Goal: Task Accomplishment & Management: Manage account settings

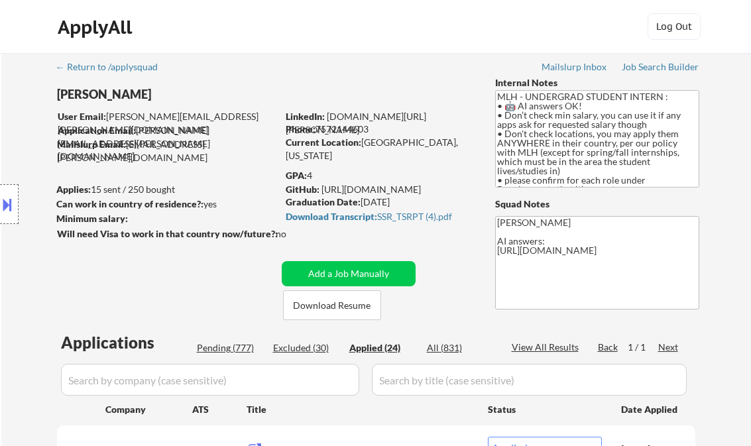
select select ""applied""
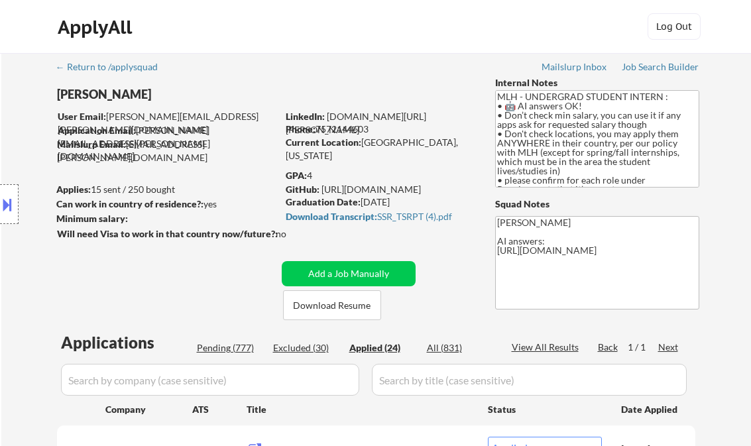
select select ""applied""
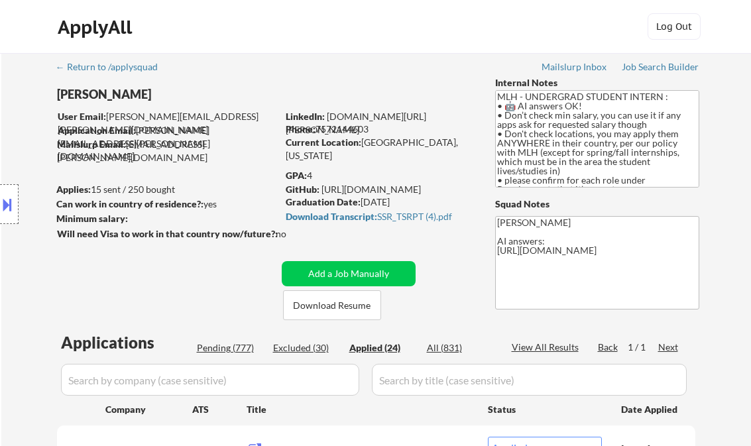
select select ""applied""
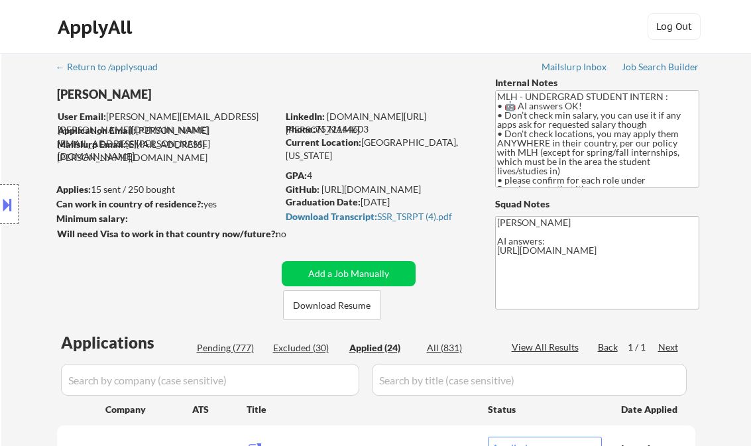
select select ""applied""
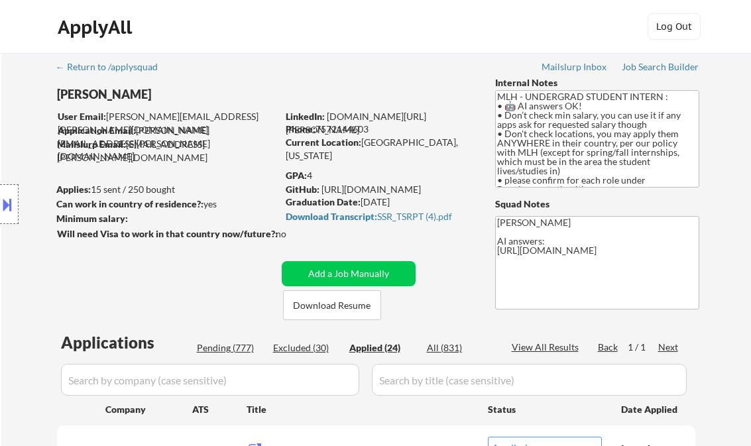
select select ""applied""
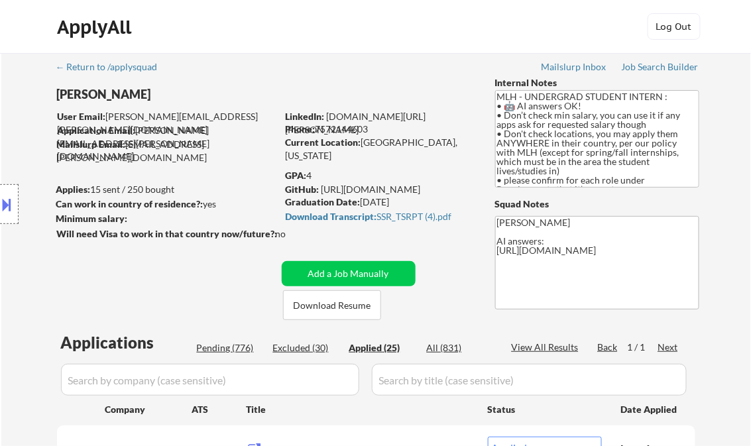
select select ""applied""
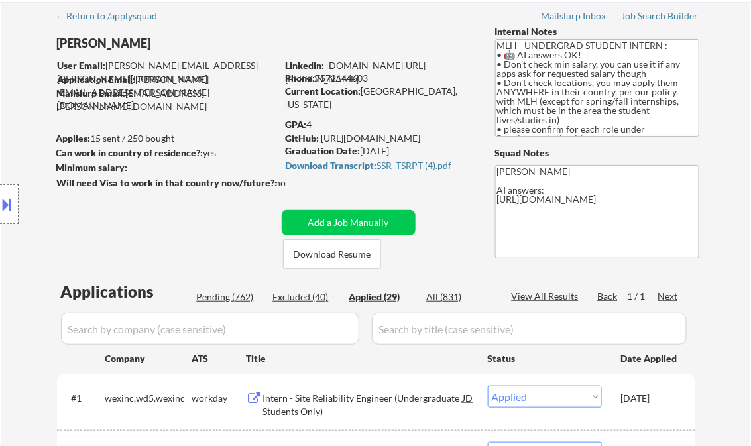
scroll to position [159, 0]
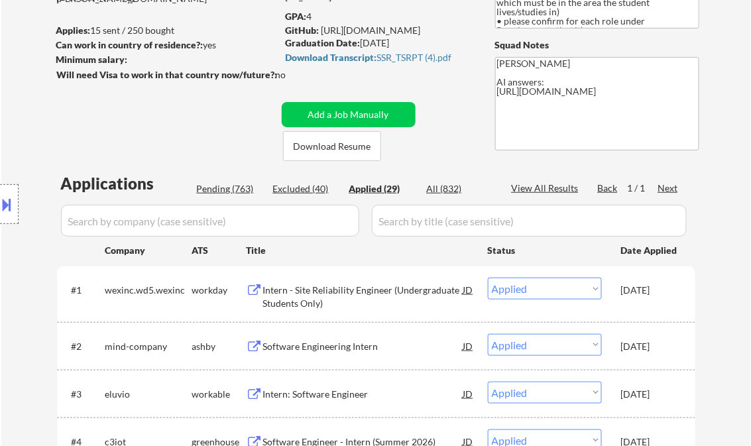
select select ""applied""
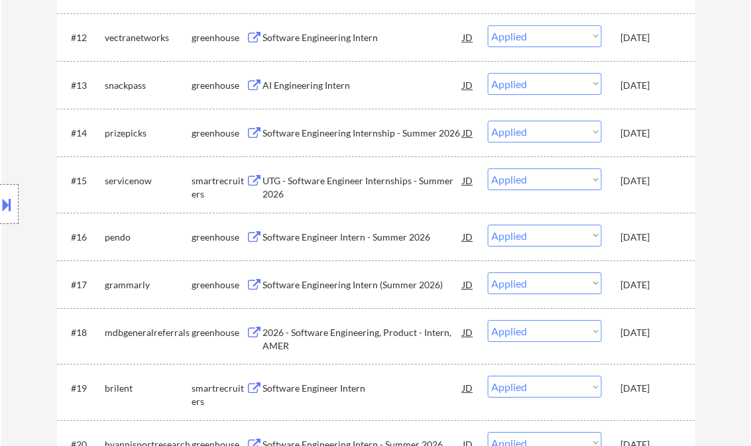
scroll to position [1008, 0]
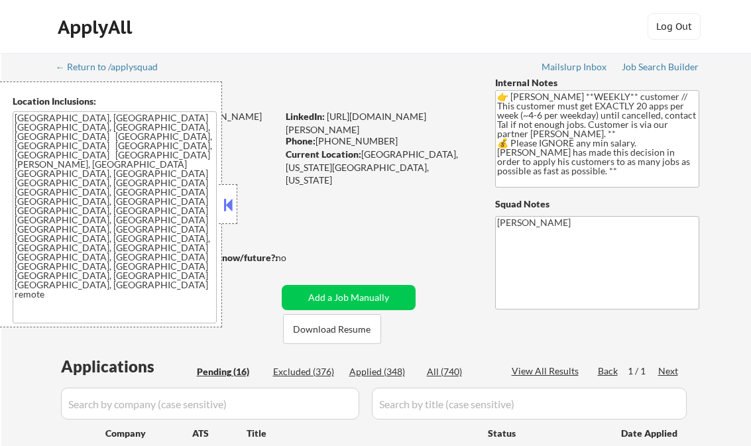
select select ""pending""
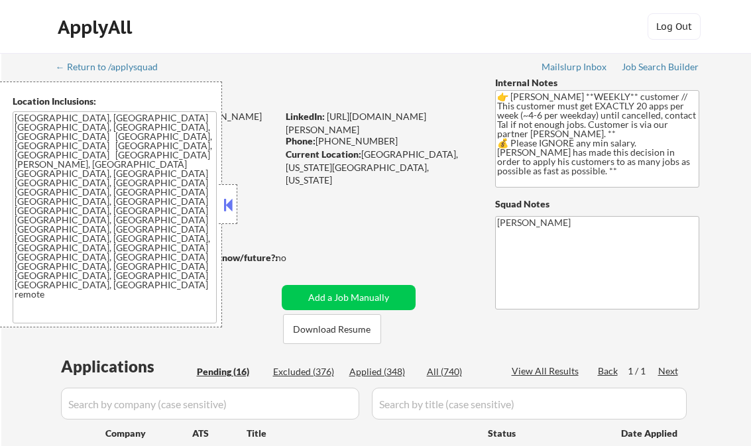
select select ""pending""
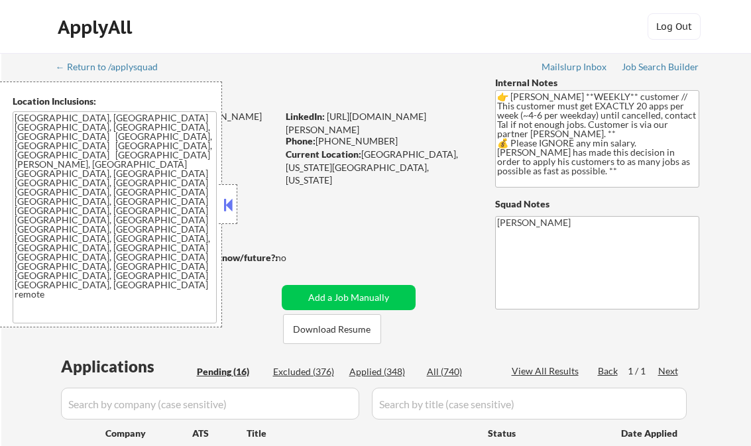
select select ""pending""
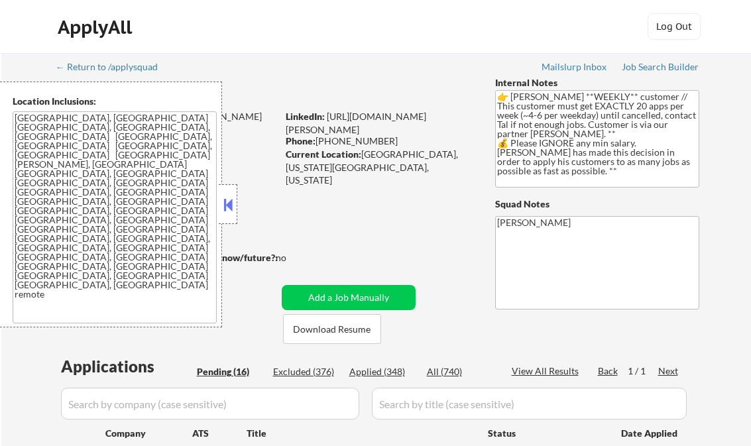
select select ""pending""
click at [232, 205] on button at bounding box center [228, 205] width 15 height 20
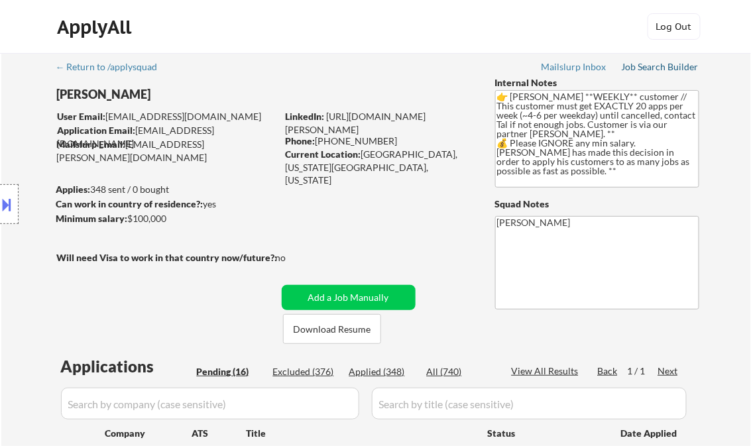
click at [634, 70] on div "Job Search Builder" at bounding box center [661, 66] width 78 height 9
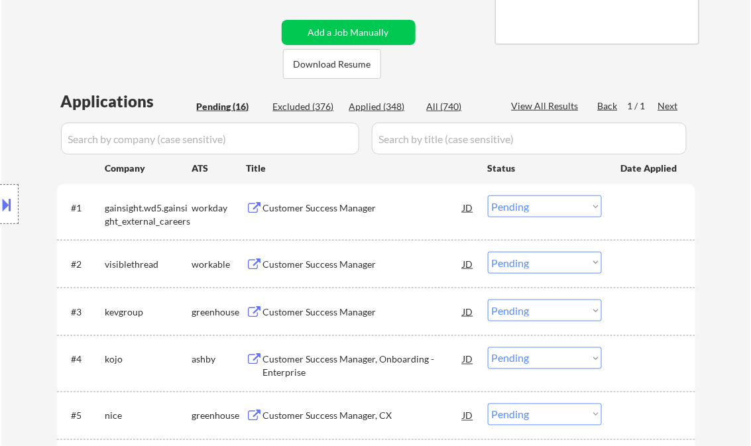
scroll to position [265, 0]
click at [326, 207] on div "Customer Success Manager" at bounding box center [363, 208] width 200 height 13
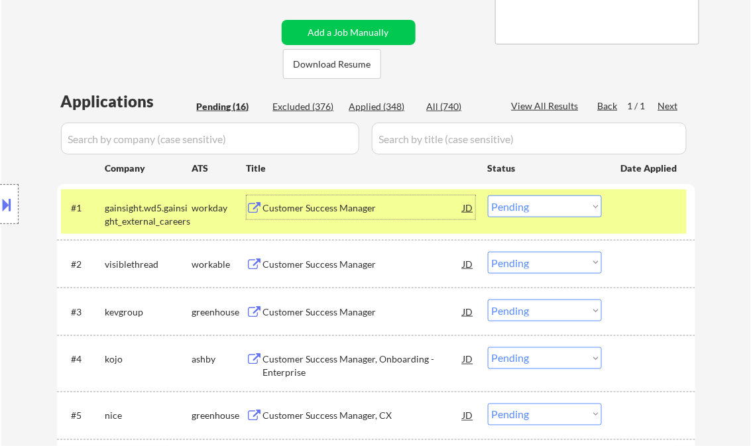
click at [555, 203] on select "Choose an option... Pending Applied Excluded (Questions) Excluded (Expired) Exc…" at bounding box center [545, 207] width 114 height 22
click at [488, 196] on select "Choose an option... Pending Applied Excluded (Questions) Excluded (Expired) Exc…" at bounding box center [545, 207] width 114 height 22
click at [348, 261] on div "Customer Success Manager" at bounding box center [363, 264] width 200 height 13
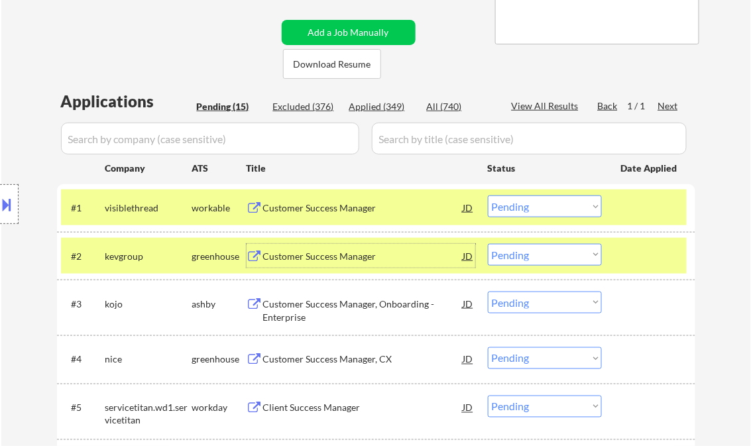
drag, startPoint x: 563, startPoint y: 208, endPoint x: 573, endPoint y: 211, distance: 9.7
click at [563, 208] on select "Choose an option... Pending Applied Excluded (Questions) Excluded (Expired) Exc…" at bounding box center [545, 207] width 114 height 22
click at [488, 196] on select "Choose an option... Pending Applied Excluded (Questions) Excluded (Expired) Exc…" at bounding box center [545, 207] width 114 height 22
click at [316, 257] on div "Customer Success Manager" at bounding box center [363, 256] width 200 height 13
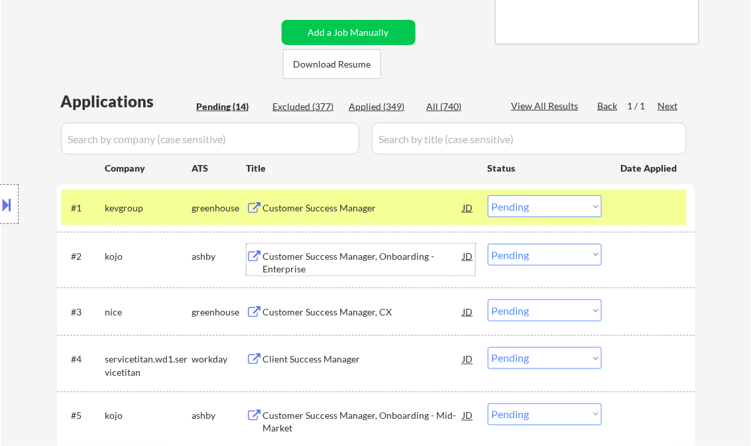
click at [527, 204] on select "Choose an option... Pending Applied Excluded (Questions) Excluded (Expired) Exc…" at bounding box center [545, 207] width 114 height 22
click at [488, 196] on select "Choose an option... Pending Applied Excluded (Questions) Excluded (Expired) Exc…" at bounding box center [545, 207] width 114 height 22
click at [315, 259] on div "Customer Success Manager, Onboarding - Enterprise" at bounding box center [363, 263] width 200 height 26
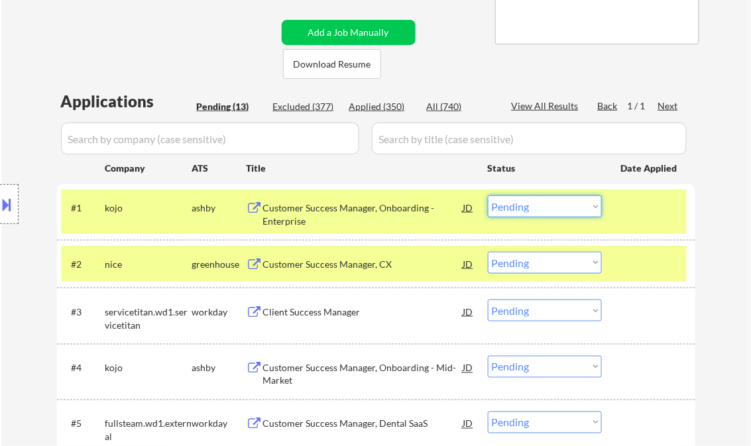
drag, startPoint x: 528, startPoint y: 209, endPoint x: 532, endPoint y: 215, distance: 7.0
click at [528, 209] on select "Choose an option... Pending Applied Excluded (Questions) Excluded (Expired) Exc…" at bounding box center [545, 207] width 114 height 22
click at [488, 196] on select "Choose an option... Pending Applied Excluded (Questions) Excluded (Expired) Exc…" at bounding box center [545, 207] width 114 height 22
click at [336, 268] on div "Customer Success Manager, CX" at bounding box center [363, 264] width 200 height 13
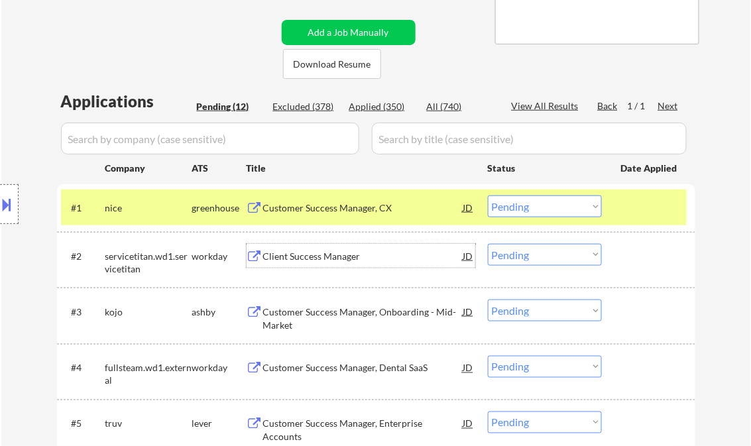
click at [547, 215] on select "Choose an option... Pending Applied Excluded (Questions) Excluded (Expired) Exc…" at bounding box center [545, 207] width 114 height 22
click at [488, 196] on select "Choose an option... Pending Applied Excluded (Questions) Excluded (Expired) Exc…" at bounding box center [545, 207] width 114 height 22
click at [317, 257] on div "Client Success Manager" at bounding box center [363, 256] width 200 height 13
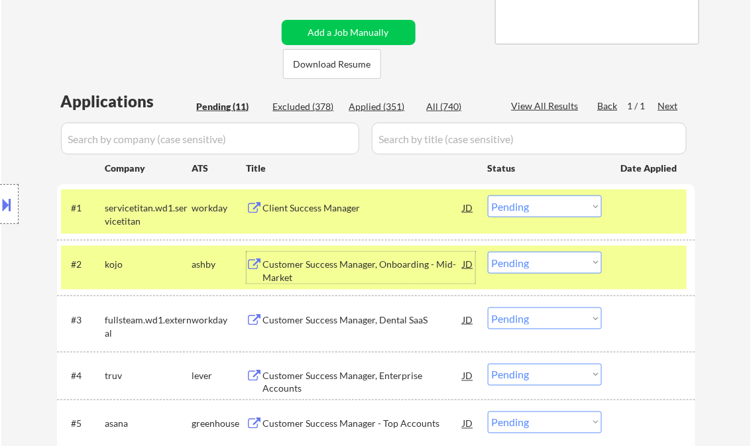
click at [527, 213] on select "Choose an option... Pending Applied Excluded (Questions) Excluded (Expired) Exc…" at bounding box center [545, 207] width 114 height 22
click at [488, 196] on select "Choose an option... Pending Applied Excluded (Questions) Excluded (Expired) Exc…" at bounding box center [545, 207] width 114 height 22
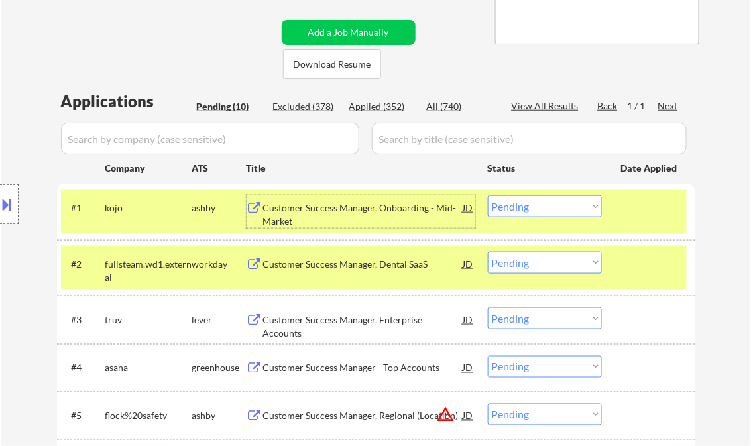
click at [337, 216] on div "Customer Success Manager, Onboarding - Mid-Market" at bounding box center [363, 215] width 200 height 26
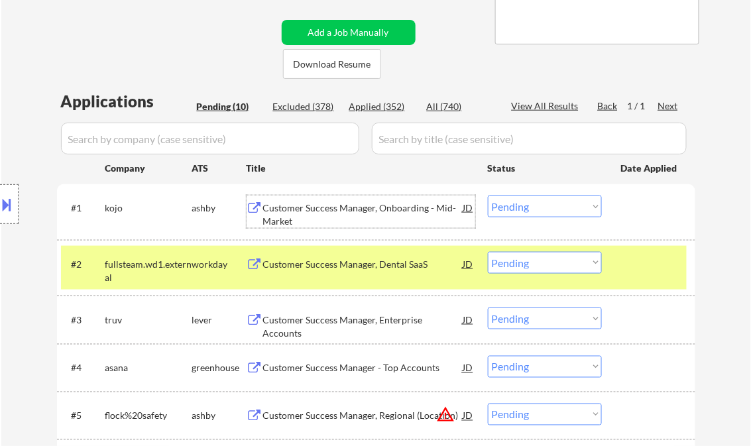
click at [515, 207] on select "Choose an option... Pending Applied Excluded (Questions) Excluded (Expired) Exc…" at bounding box center [545, 207] width 114 height 22
click at [488, 196] on select "Choose an option... Pending Applied Excluded (Questions) Excluded (Expired) Exc…" at bounding box center [545, 207] width 114 height 22
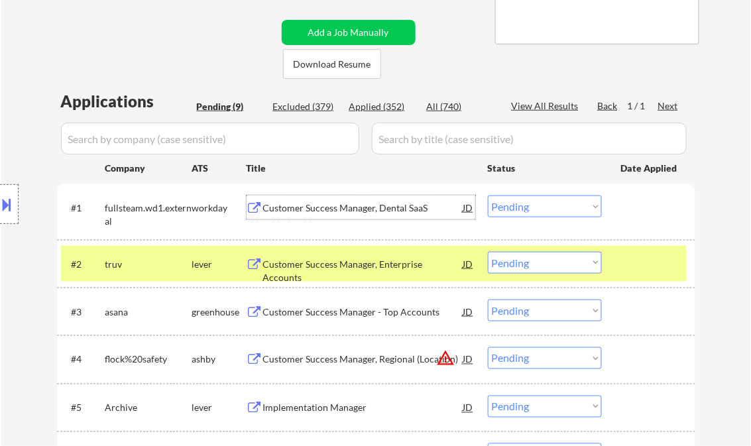
click at [349, 213] on div "Customer Success Manager, Dental SaaS" at bounding box center [363, 208] width 200 height 13
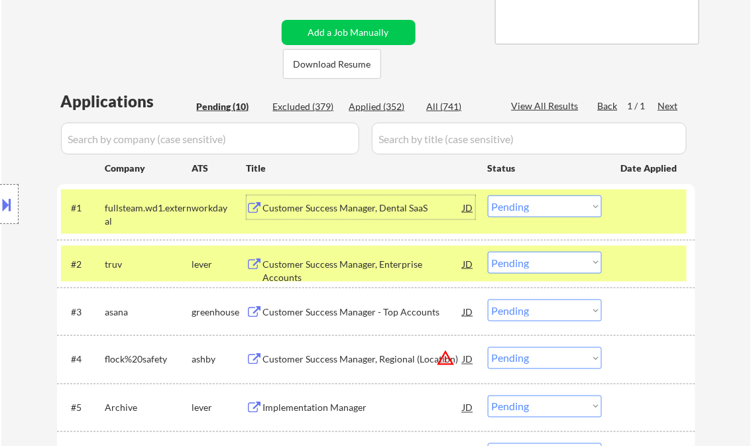
click at [543, 211] on select "Choose an option... Pending Applied Excluded (Questions) Excluded (Expired) Exc…" at bounding box center [545, 207] width 114 height 22
click at [488, 196] on select "Choose an option... Pending Applied Excluded (Questions) Excluded (Expired) Exc…" at bounding box center [545, 207] width 114 height 22
click at [351, 266] on div "Customer Success Manager, Enterprise Accounts" at bounding box center [363, 271] width 200 height 26
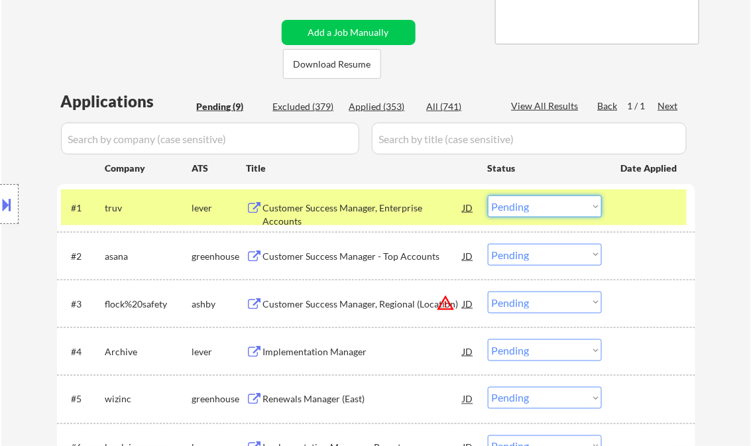
drag, startPoint x: 528, startPoint y: 209, endPoint x: 542, endPoint y: 217, distance: 16.3
click at [528, 209] on select "Choose an option... Pending Applied Excluded (Questions) Excluded (Expired) Exc…" at bounding box center [545, 207] width 114 height 22
click at [488, 196] on select "Choose an option... Pending Applied Excluded (Questions) Excluded (Expired) Exc…" at bounding box center [545, 207] width 114 height 22
click at [377, 259] on div "Customer Success Manager - Top Accounts" at bounding box center [363, 256] width 200 height 13
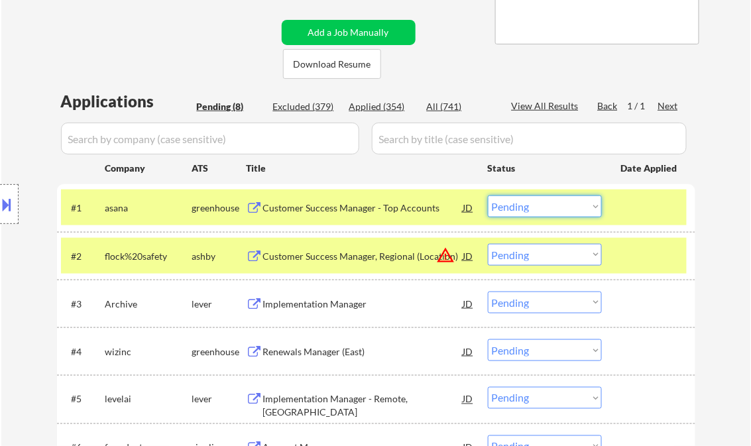
click at [534, 202] on select "Choose an option... Pending Applied Excluded (Questions) Excluded (Expired) Exc…" at bounding box center [545, 207] width 114 height 22
click at [488, 196] on select "Choose an option... Pending Applied Excluded (Questions) Excluded (Expired) Exc…" at bounding box center [545, 207] width 114 height 22
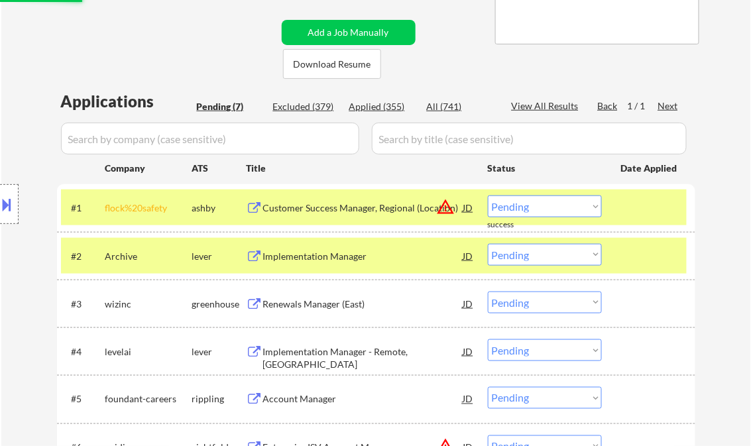
click at [337, 204] on div "Customer Success Manager, Regional (Location)" at bounding box center [363, 208] width 200 height 13
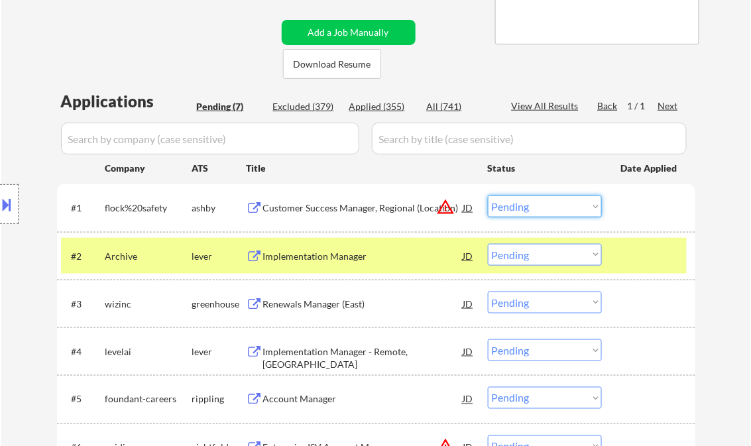
drag, startPoint x: 520, startPoint y: 209, endPoint x: 529, endPoint y: 214, distance: 10.1
click at [521, 209] on select "Choose an option... Pending Applied Excluded (Questions) Excluded (Expired) Exc…" at bounding box center [545, 207] width 114 height 22
click at [488, 196] on select "Choose an option... Pending Applied Excluded (Questions) Excluded (Expired) Exc…" at bounding box center [545, 207] width 114 height 22
click at [304, 261] on div "Implementation Manager" at bounding box center [363, 256] width 200 height 13
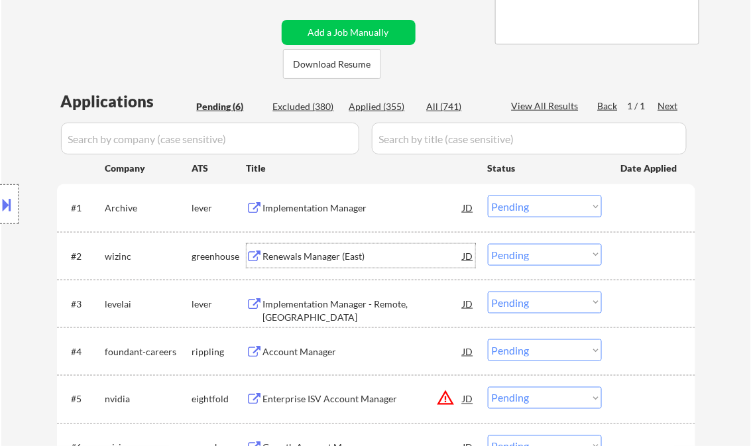
drag, startPoint x: 536, startPoint y: 209, endPoint x: 552, endPoint y: 219, distance: 18.8
click at [536, 209] on select "Choose an option... Pending Applied Excluded (Questions) Excluded (Expired) Exc…" at bounding box center [545, 207] width 114 height 22
click at [488, 196] on select "Choose an option... Pending Applied Excluded (Questions) Excluded (Expired) Exc…" at bounding box center [545, 207] width 114 height 22
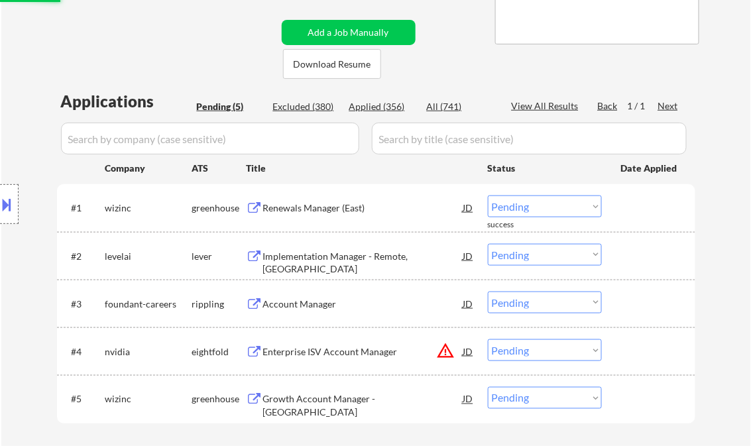
click at [316, 209] on div "Renewals Manager (East)" at bounding box center [363, 208] width 200 height 13
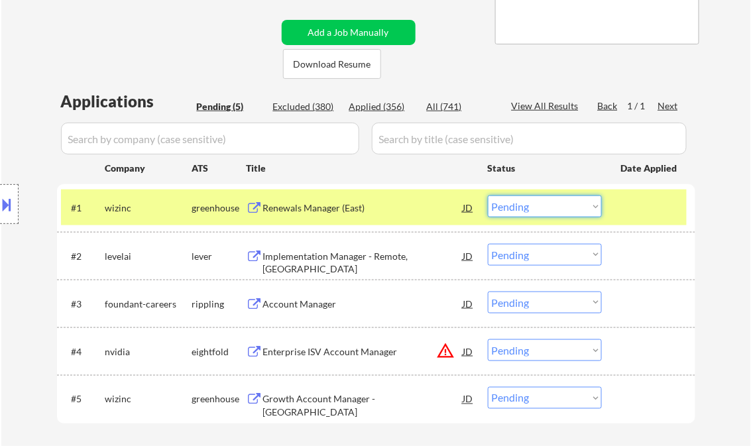
drag, startPoint x: 533, startPoint y: 210, endPoint x: 541, endPoint y: 216, distance: 9.9
click at [533, 209] on select "Choose an option... Pending Applied Excluded (Questions) Excluded (Expired) Exc…" at bounding box center [545, 207] width 114 height 22
click at [488, 196] on select "Choose an option... Pending Applied Excluded (Questions) Excluded (Expired) Exc…" at bounding box center [545, 207] width 114 height 22
click at [329, 264] on div "Implementation Manager - Remote, US" at bounding box center [363, 256] width 200 height 24
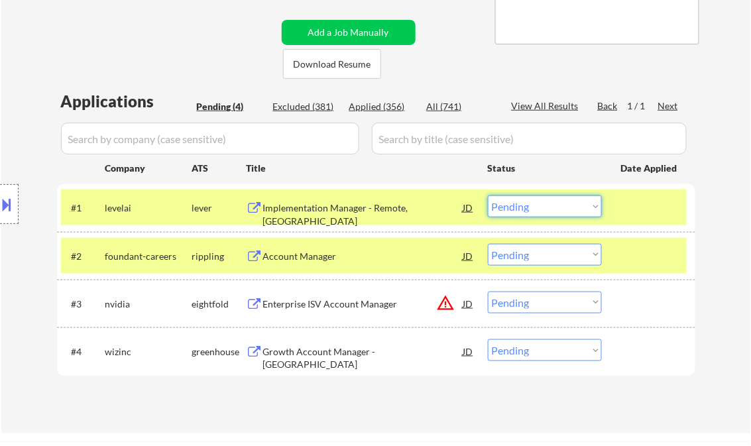
click at [554, 214] on select "Choose an option... Pending Applied Excluded (Questions) Excluded (Expired) Exc…" at bounding box center [545, 207] width 114 height 22
click at [488, 196] on select "Choose an option... Pending Applied Excluded (Questions) Excluded (Expired) Exc…" at bounding box center [545, 207] width 114 height 22
click at [299, 259] on div "Account Manager" at bounding box center [363, 256] width 200 height 13
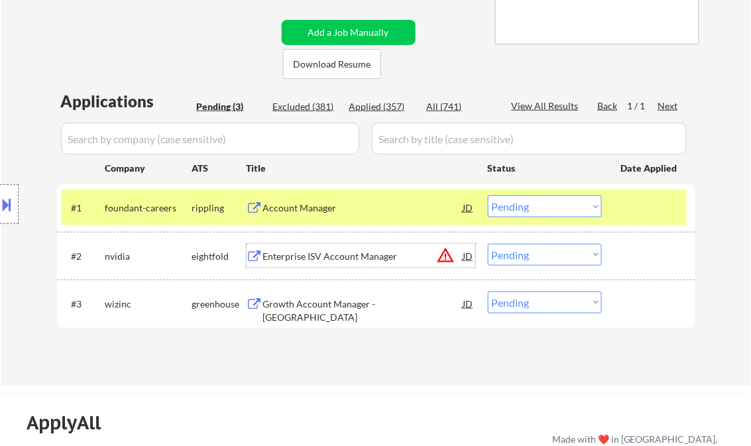
drag, startPoint x: 536, startPoint y: 210, endPoint x: 541, endPoint y: 217, distance: 9.0
click at [536, 209] on select "Choose an option... Pending Applied Excluded (Questions) Excluded (Expired) Exc…" at bounding box center [545, 207] width 114 height 22
click at [488, 196] on select "Choose an option... Pending Applied Excluded (Questions) Excluded (Expired) Exc…" at bounding box center [545, 207] width 114 height 22
click at [339, 253] on div "Enterprise ISV Account Manager" at bounding box center [363, 256] width 200 height 13
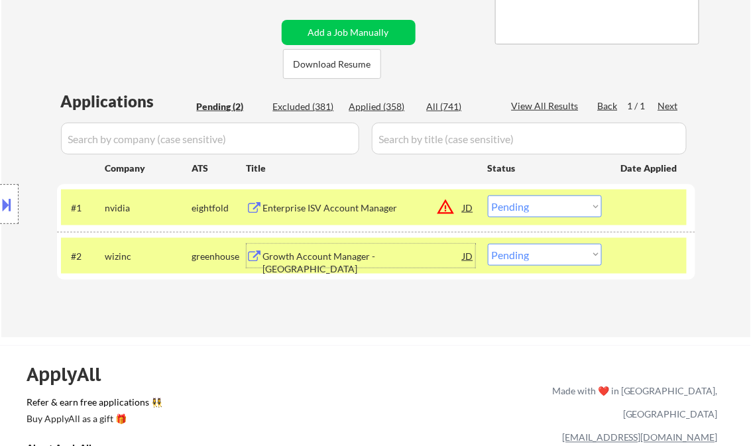
click at [540, 200] on select "Choose an option... Pending Applied Excluded (Questions) Excluded (Expired) Exc…" at bounding box center [545, 207] width 114 height 22
click at [488, 196] on select "Choose an option... Pending Applied Excluded (Questions) Excluded (Expired) Exc…" at bounding box center [545, 207] width 114 height 22
click at [334, 257] on div "Growth Account Manager - East" at bounding box center [363, 263] width 200 height 26
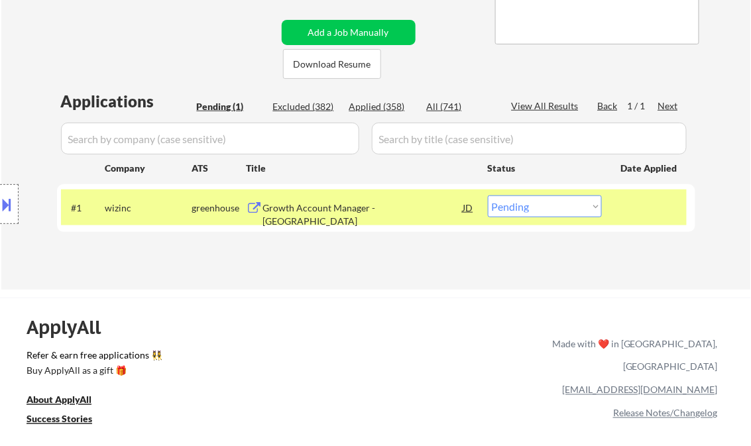
click at [526, 217] on select "Choose an option... Pending Applied Excluded (Questions) Excluded (Expired) Exc…" at bounding box center [545, 207] width 114 height 22
select select ""applied""
click at [488, 196] on select "Choose an option... Pending Applied Excluded (Questions) Excluded (Expired) Exc…" at bounding box center [545, 207] width 114 height 22
drag, startPoint x: 391, startPoint y: 282, endPoint x: 386, endPoint y: 287, distance: 7.0
click at [390, 282] on div "← Return to /applysquad Mailslurp Inbox Job Search Builder Hunter Martin User E…" at bounding box center [376, 39] width 750 height 502
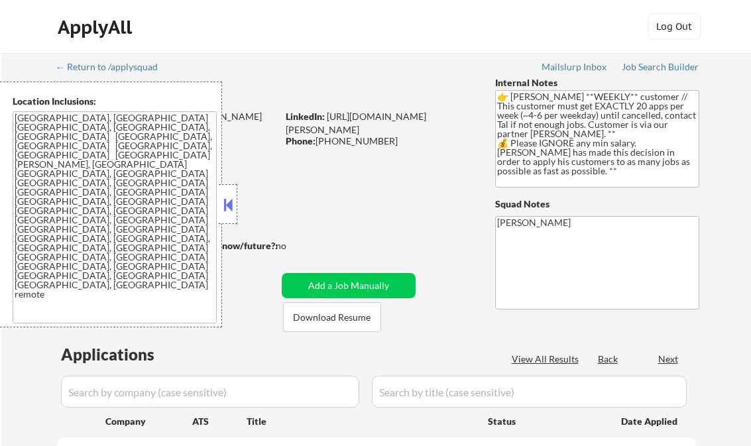
select select ""pending""
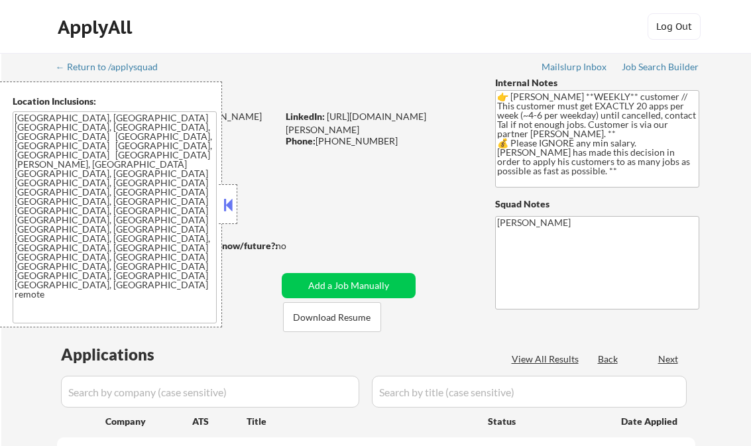
select select ""pending""
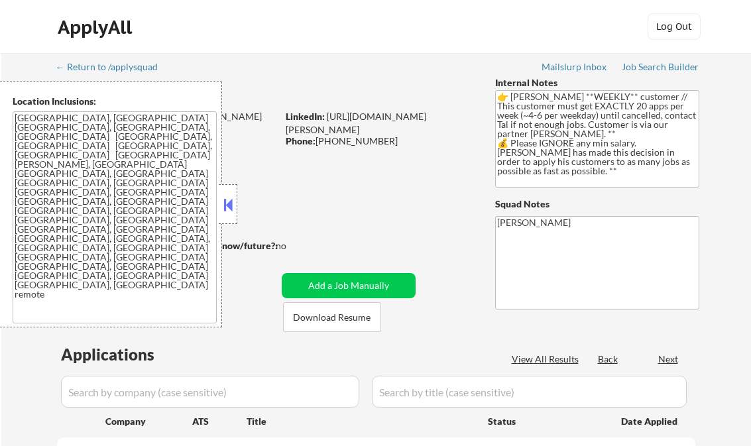
select select ""pending""
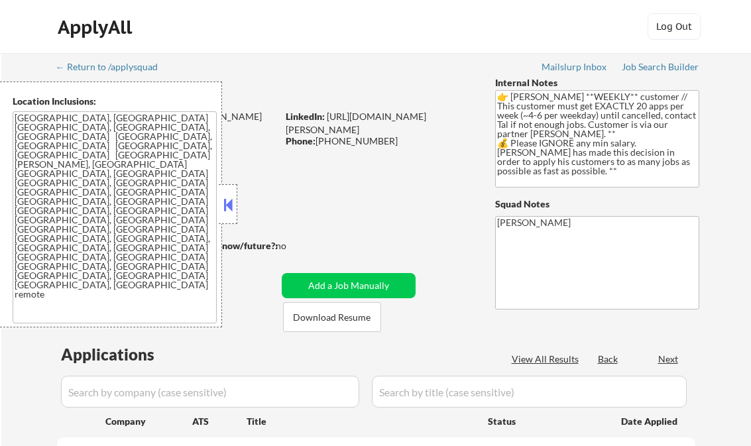
select select ""pending""
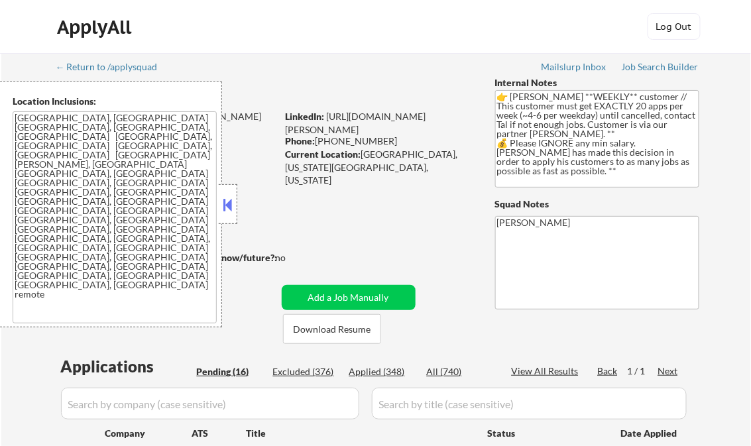
click at [233, 198] on button at bounding box center [228, 205] width 15 height 20
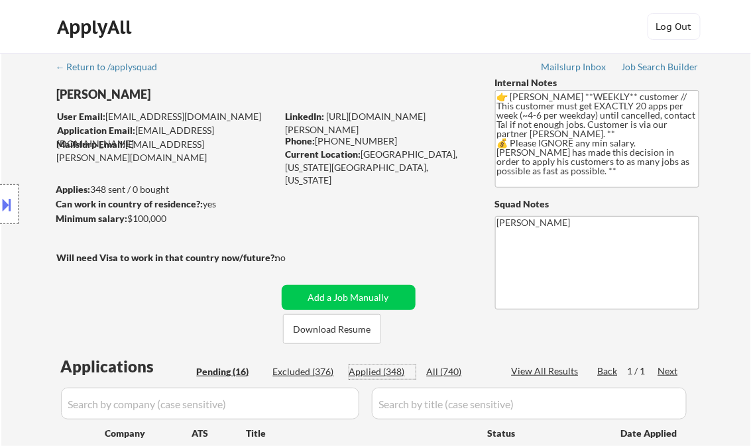
click at [394, 369] on div "Applied (348)" at bounding box center [382, 371] width 66 height 13
click at [552, 369] on div "View All Results" at bounding box center [547, 371] width 71 height 13
select select ""applied""
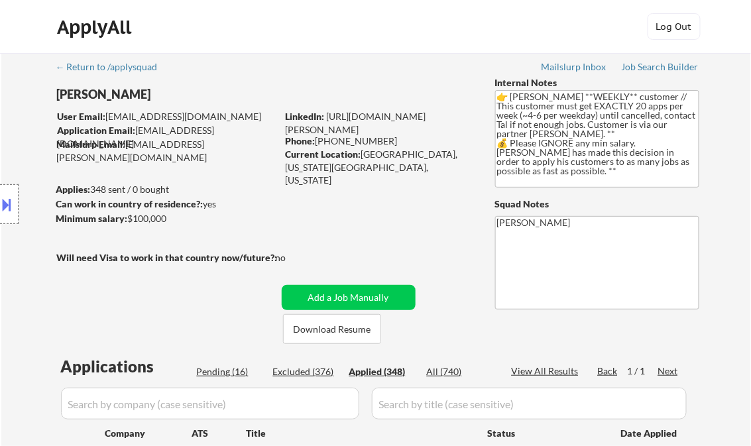
select select ""applied""
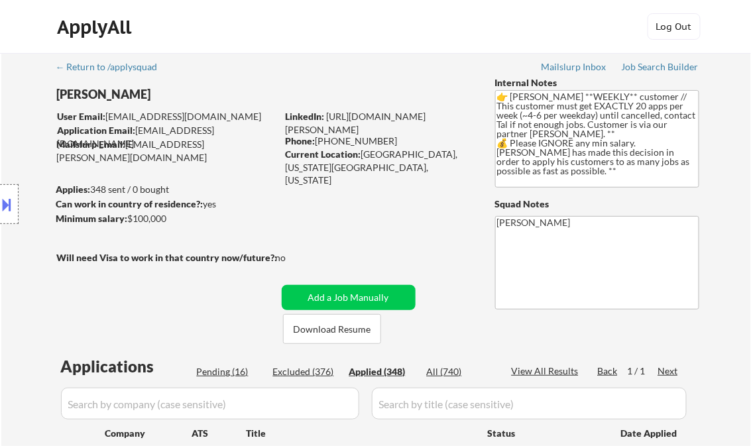
select select ""applied""
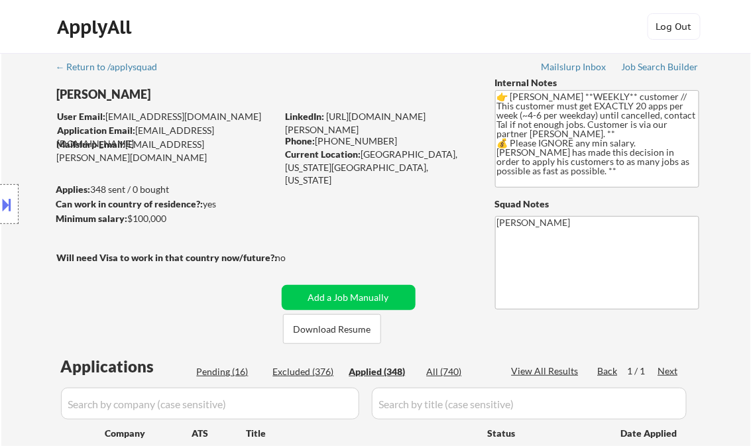
select select ""applied""
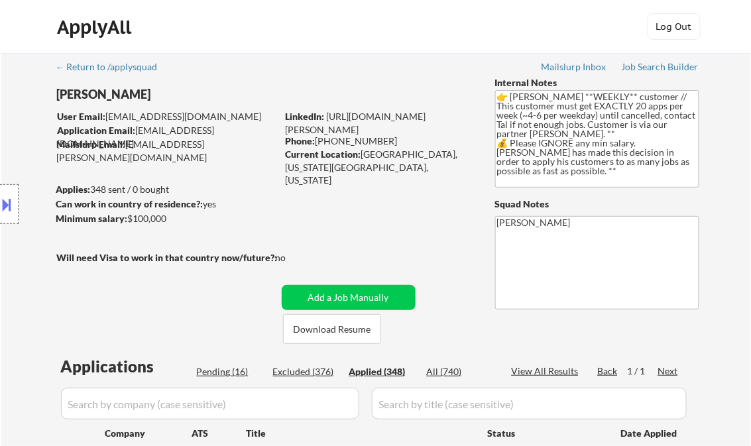
select select ""applied""
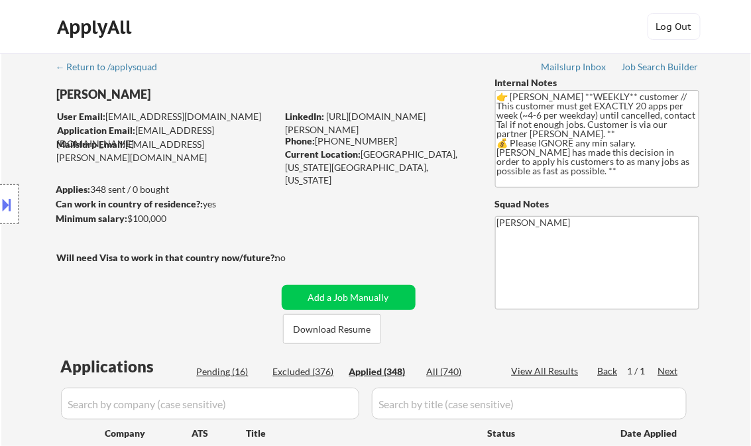
select select ""applied""
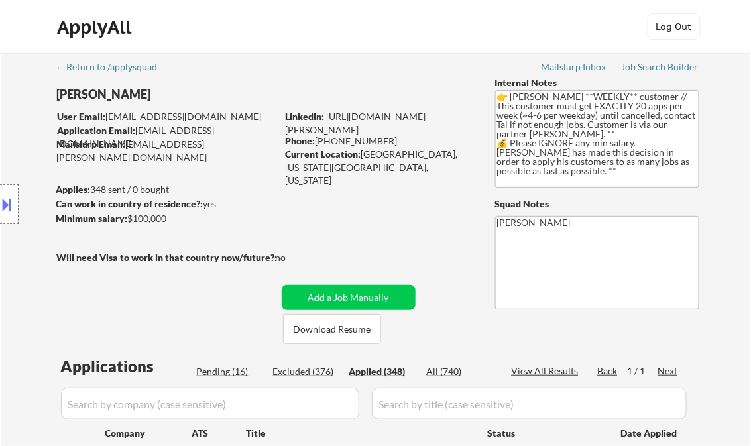
select select ""applied""
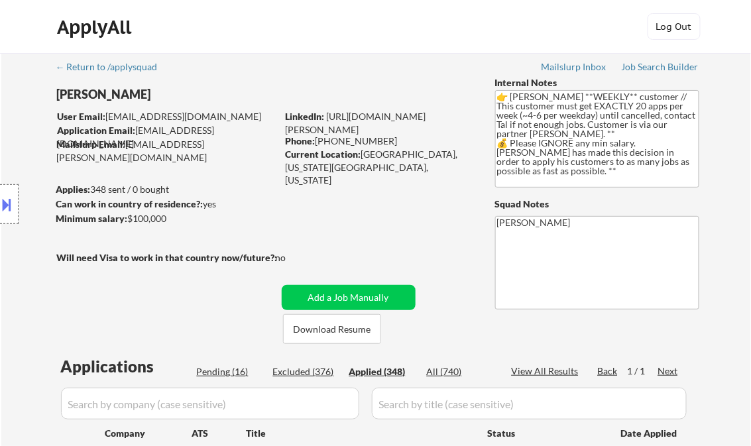
select select ""applied""
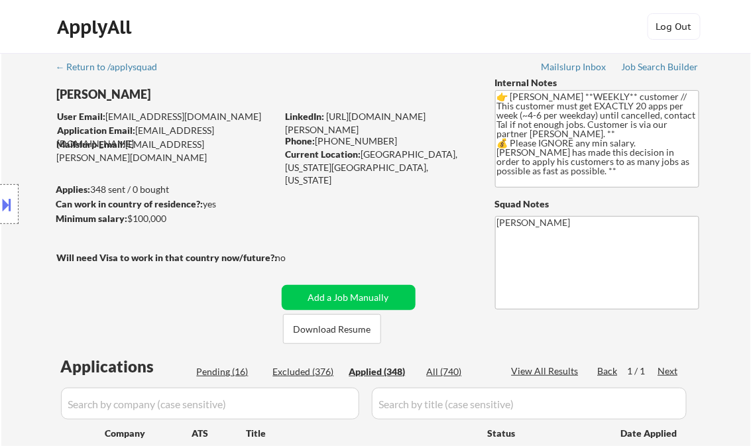
select select ""applied""
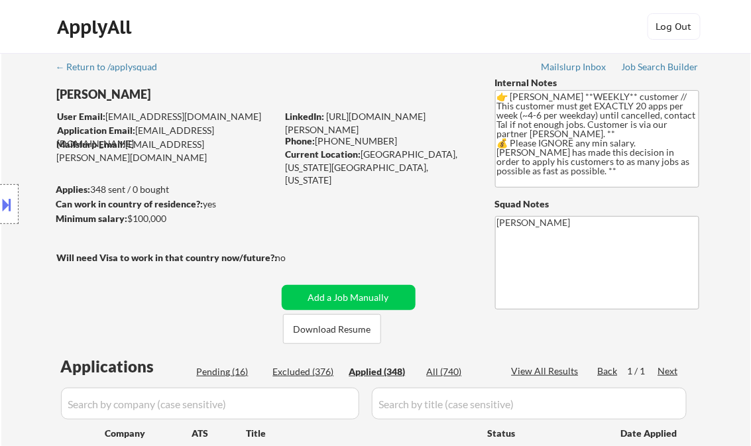
select select ""applied""
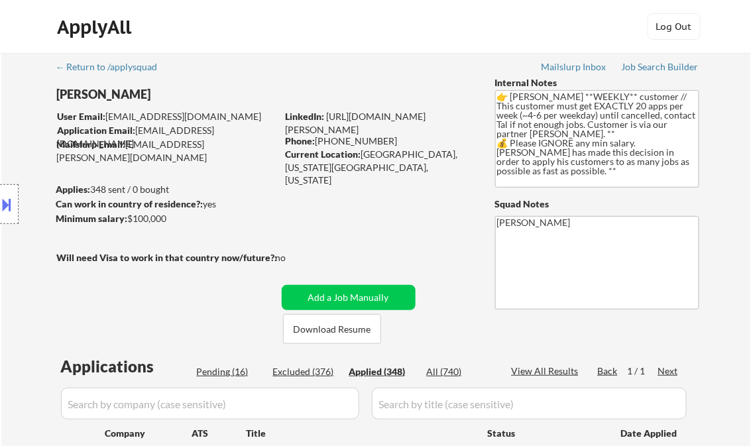
select select ""applied""
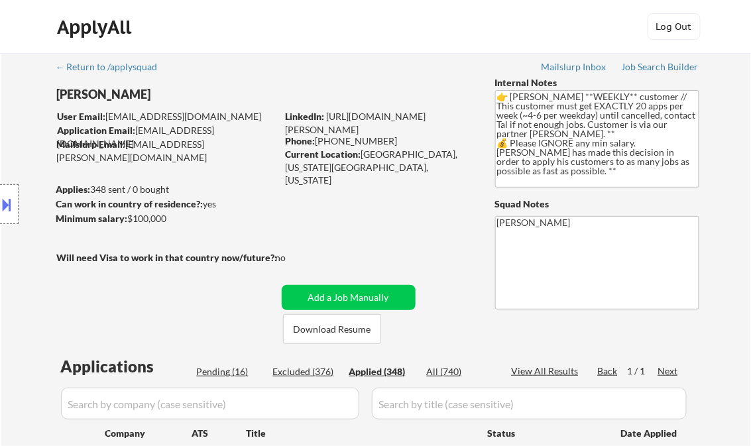
select select ""applied""
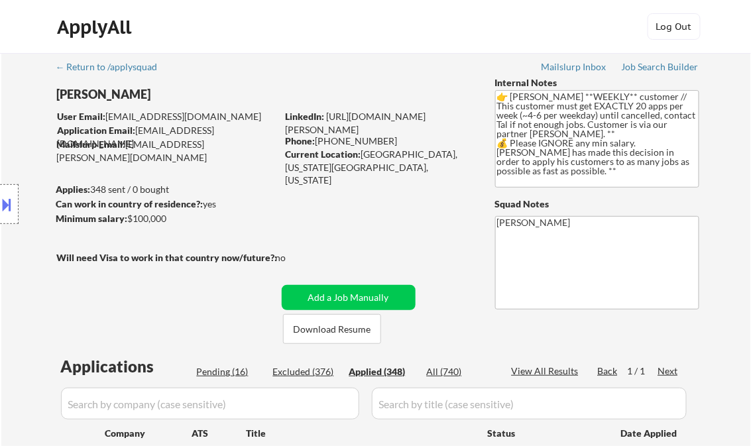
select select ""applied""
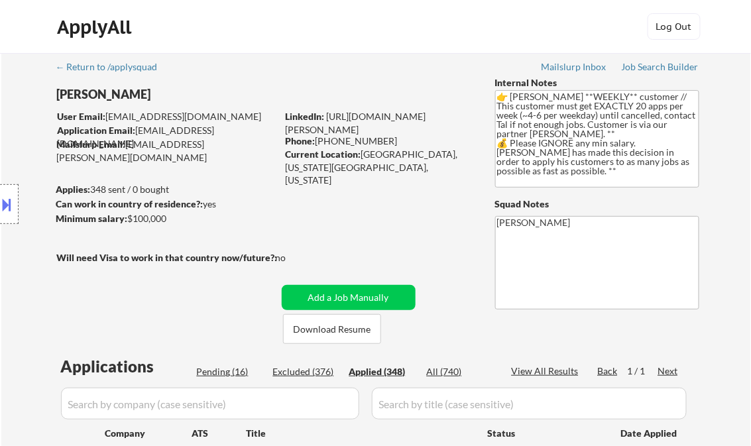
select select ""applied""
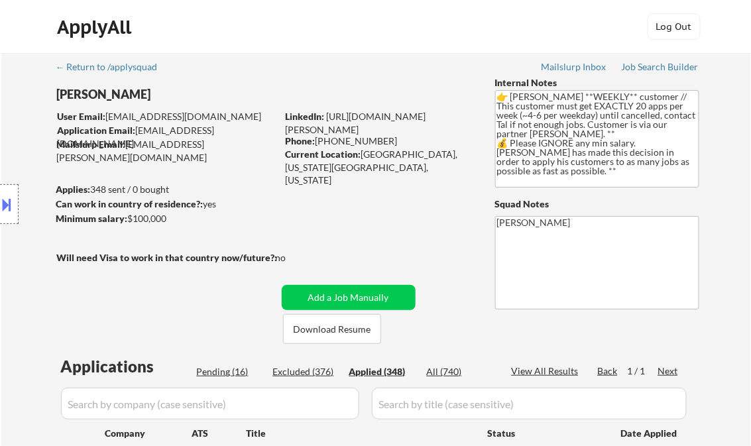
select select ""applied""
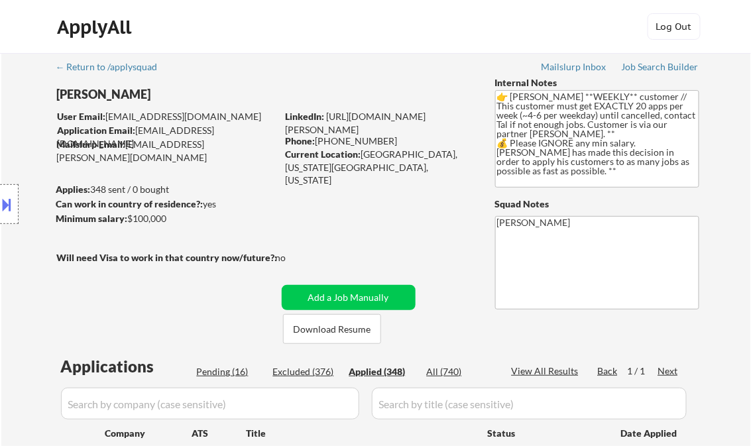
select select ""applied""
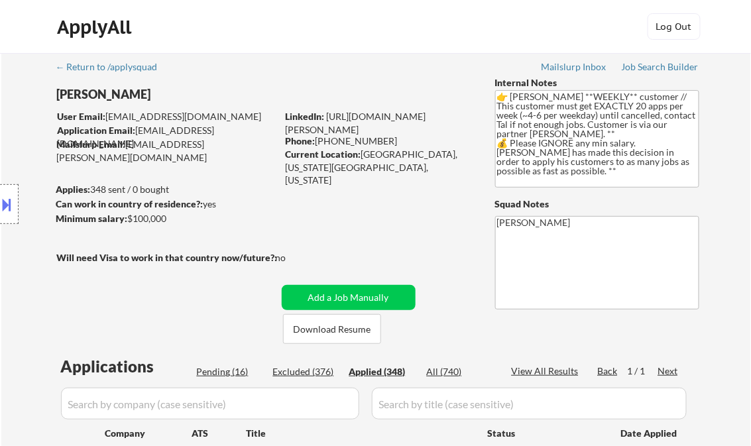
select select ""applied""
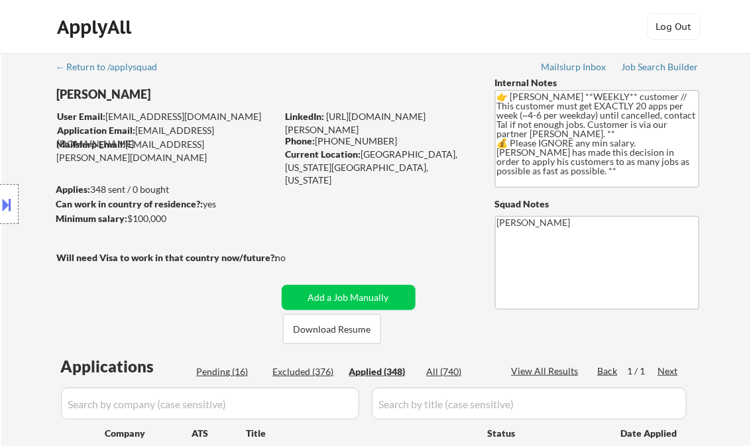
select select ""applied""
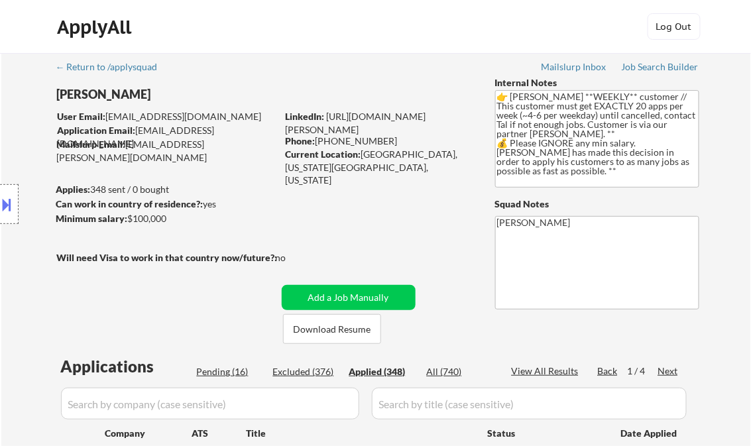
select select ""applied""
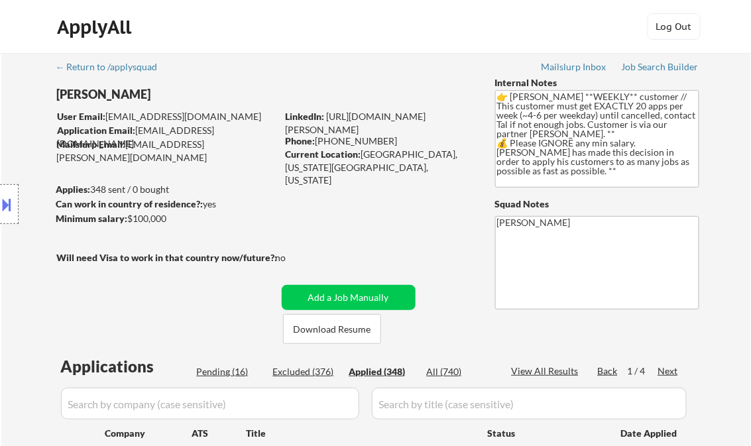
select select ""applied""
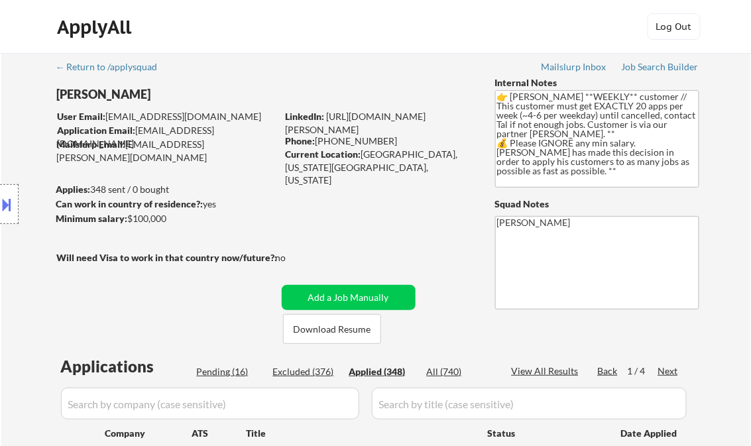
select select ""applied""
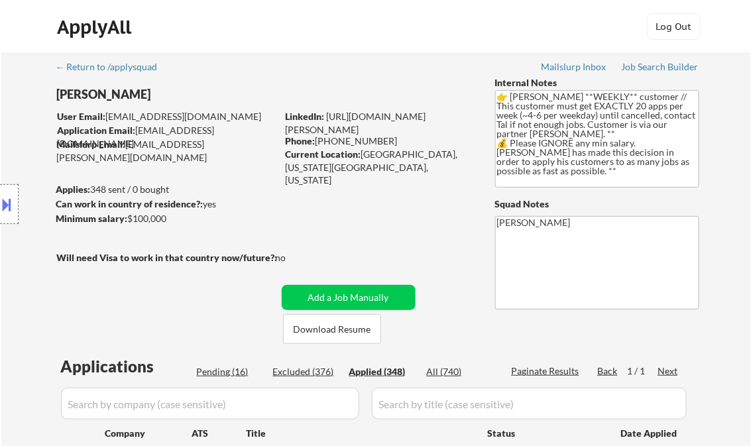
select select ""applied""
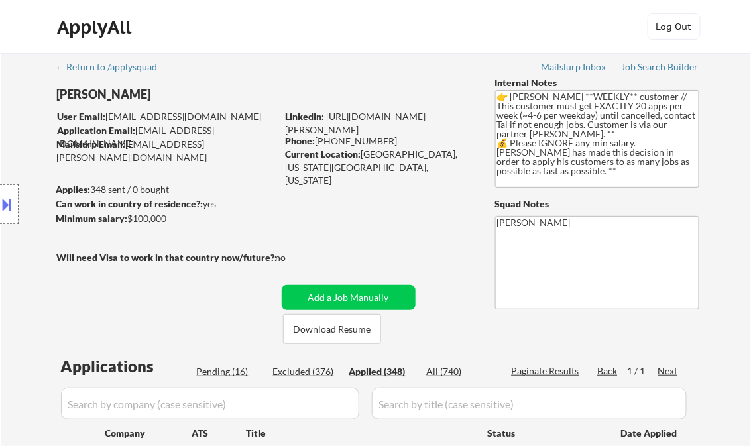
select select ""applied""
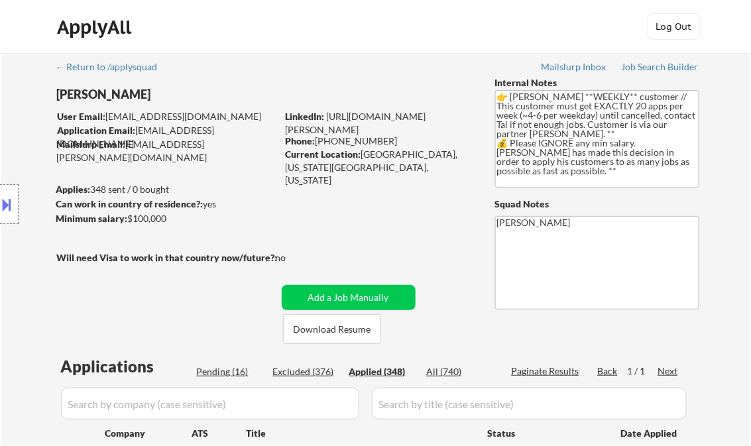
select select ""applied""
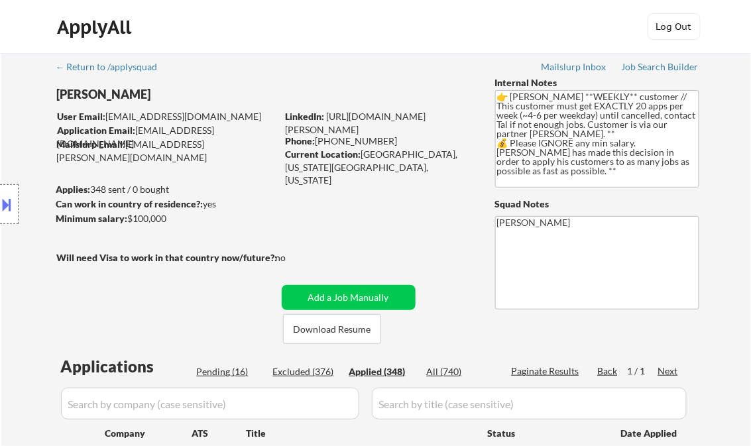
select select ""applied""
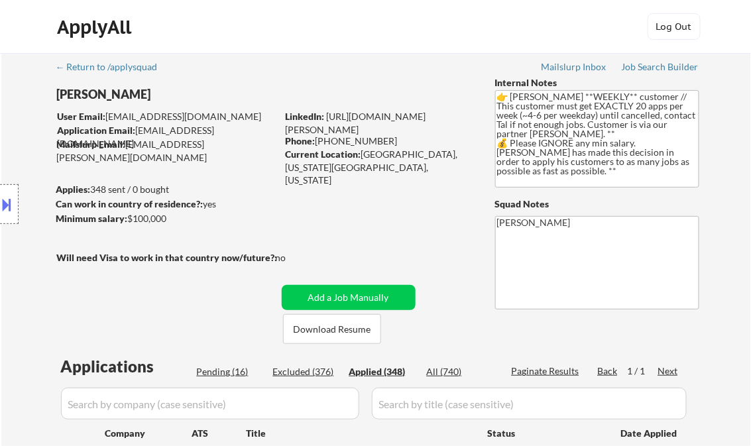
select select ""applied""
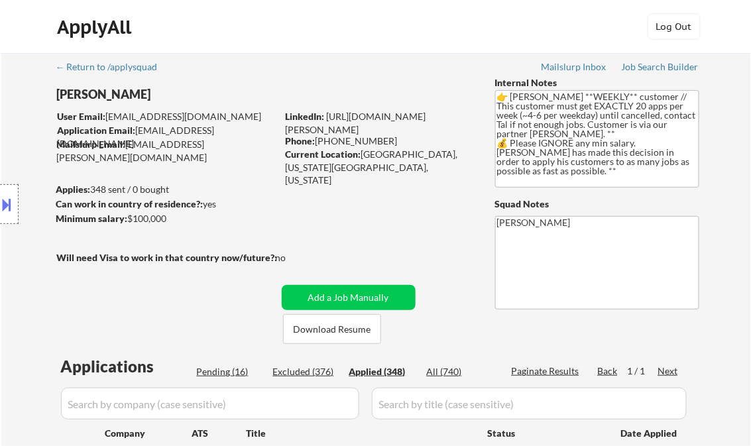
select select ""applied""
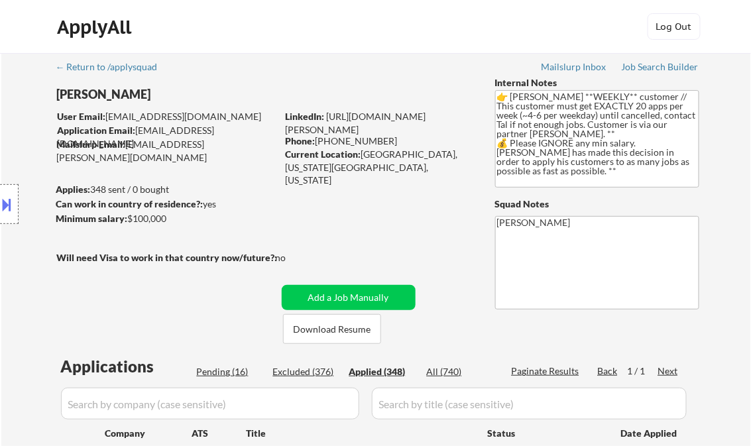
select select ""applied""
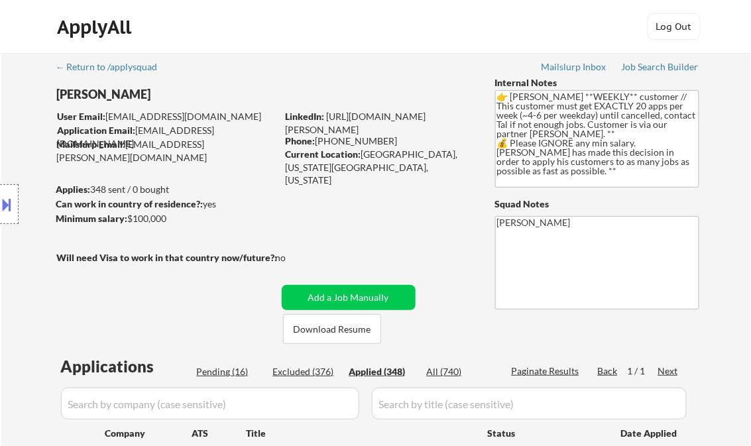
select select ""applied""
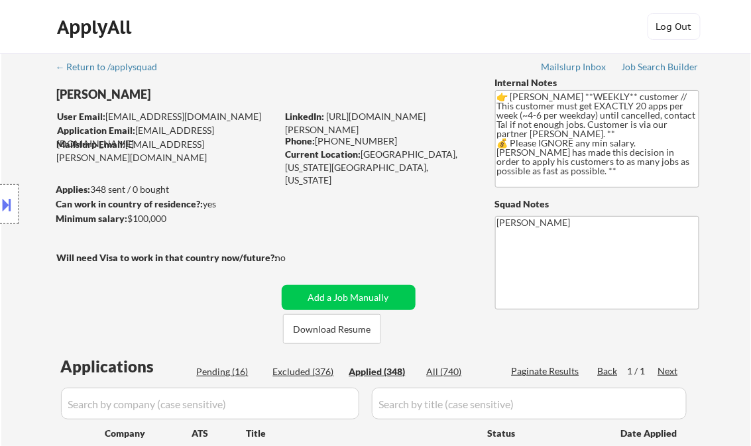
select select ""applied""
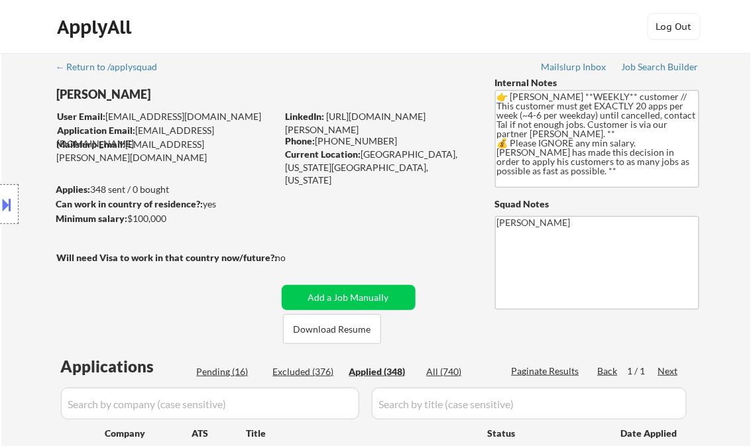
select select ""applied""
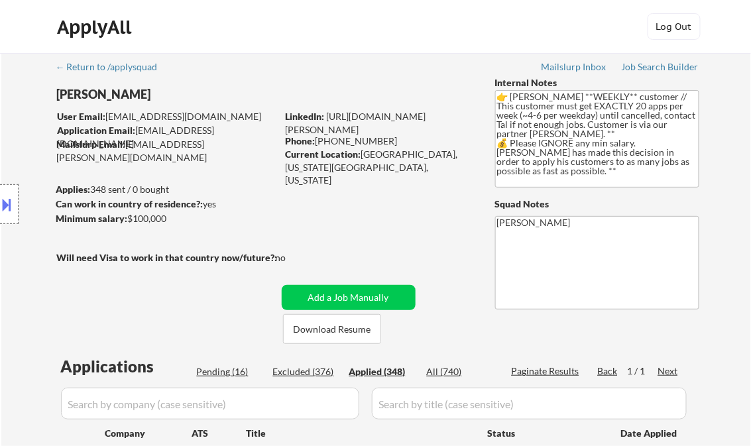
select select ""applied""
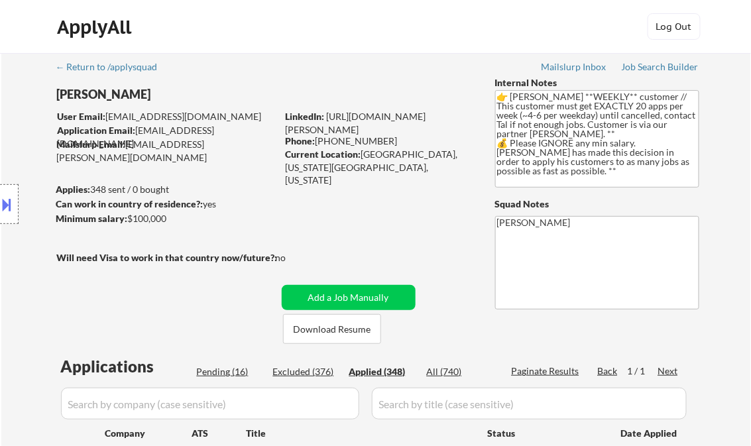
select select ""applied""
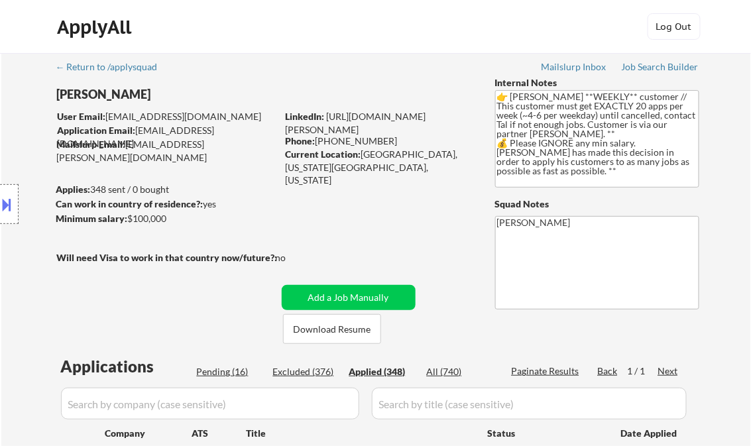
select select ""applied""
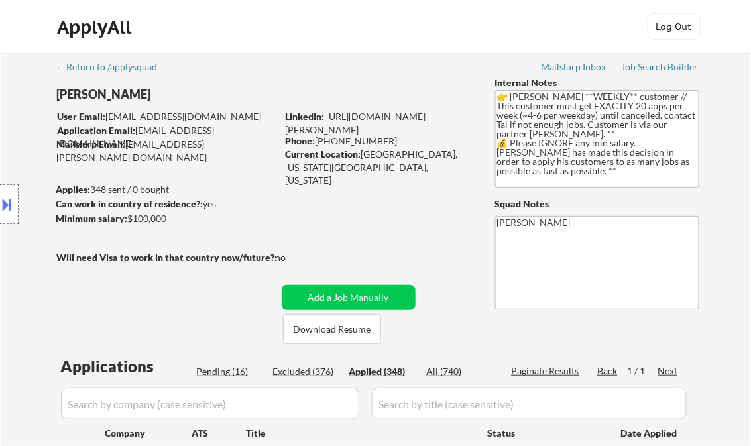
select select ""applied""
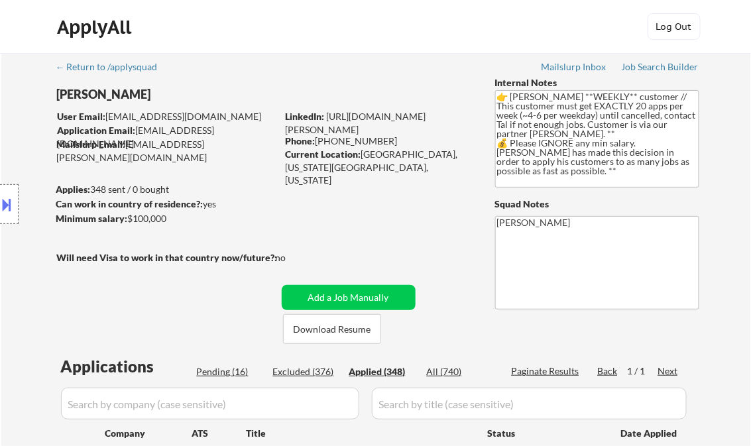
select select ""applied""
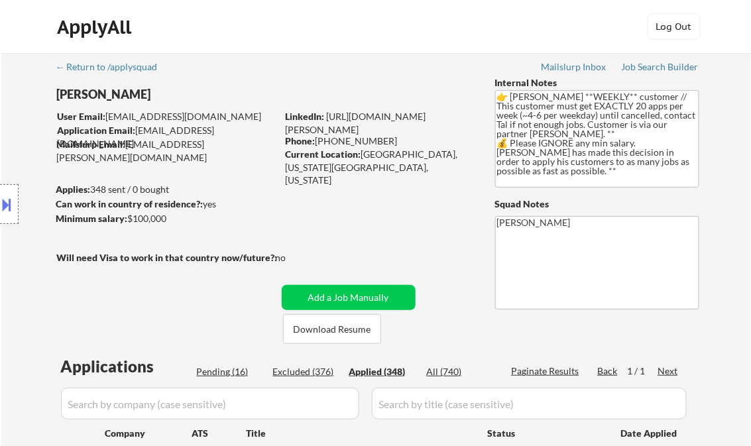
select select ""applied""
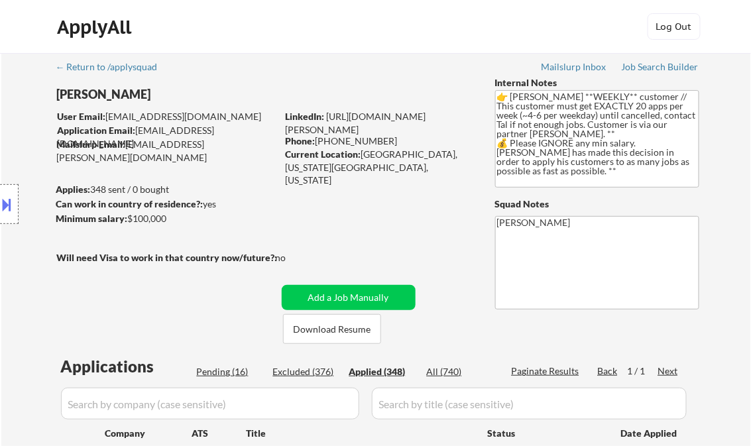
select select ""applied""
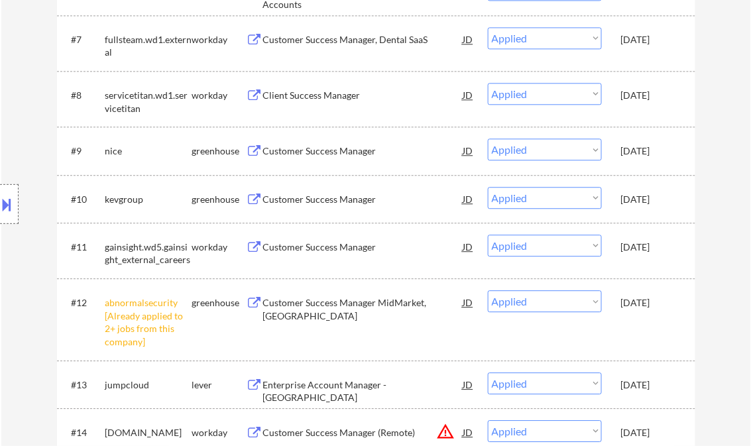
scroll to position [583, 0]
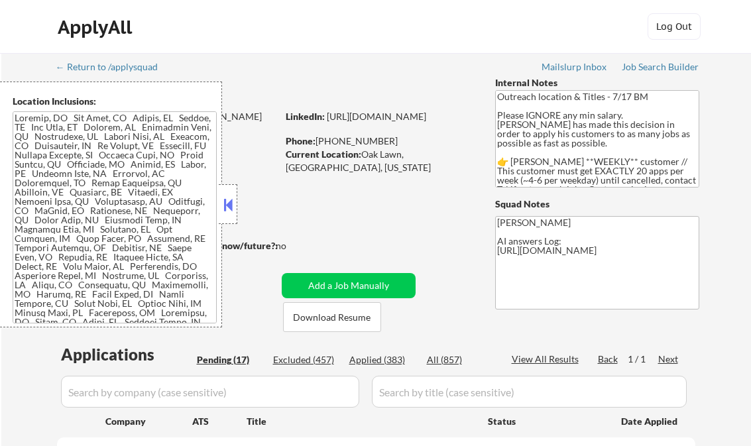
select select ""pending""
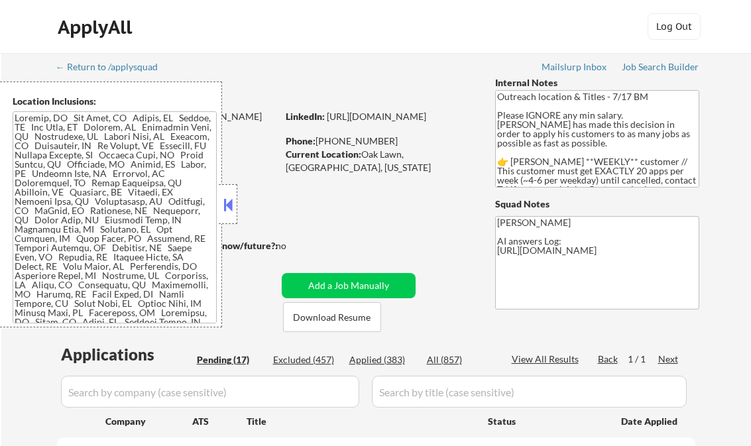
select select ""pending""
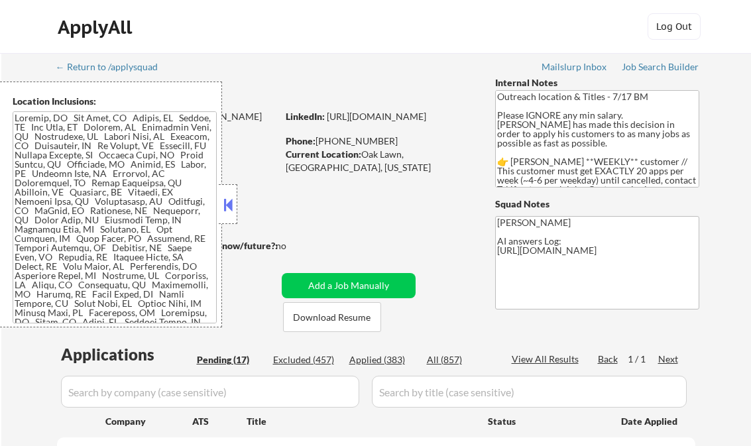
select select ""pending""
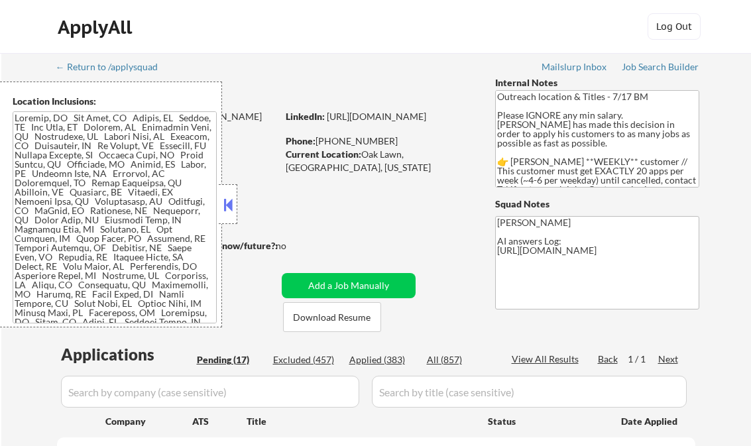
select select ""pending""
click at [227, 201] on button at bounding box center [228, 205] width 15 height 20
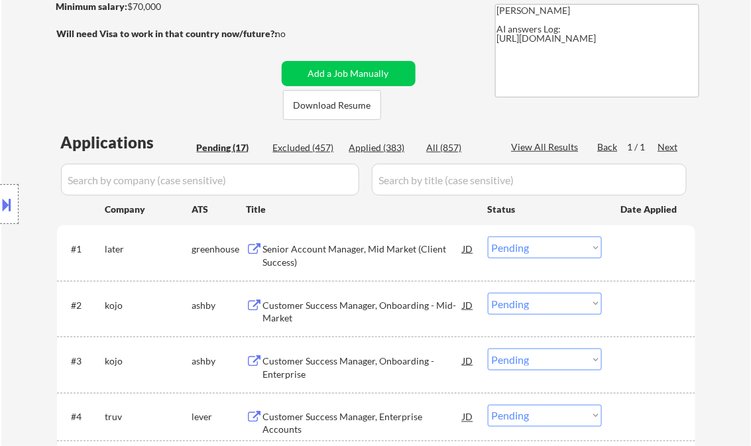
scroll to position [53, 0]
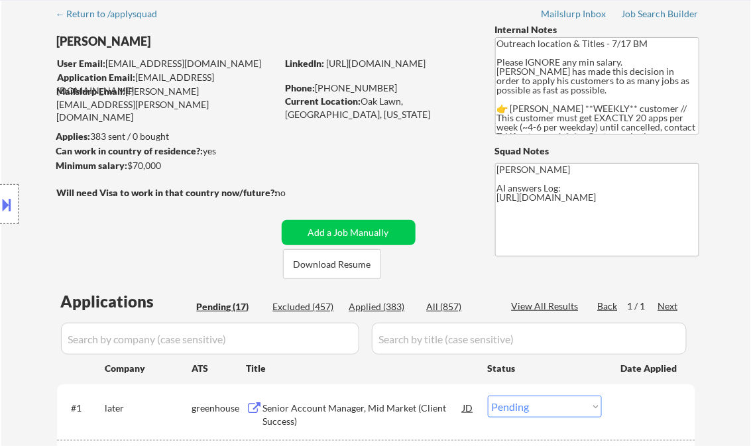
click at [660, 69] on textarea "Outreach location & Titles - 7/17 BM Please IGNORE any min salary. Noah has mad…" at bounding box center [597, 85] width 204 height 97
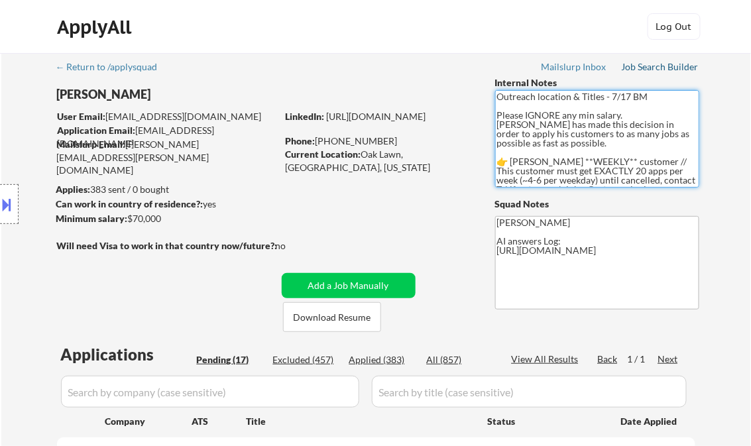
click at [646, 68] on div "Job Search Builder" at bounding box center [661, 66] width 78 height 9
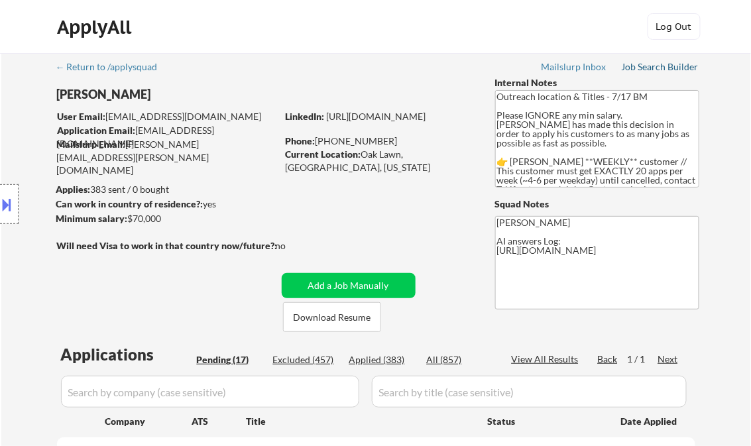
click at [672, 66] on div "Job Search Builder" at bounding box center [661, 66] width 78 height 9
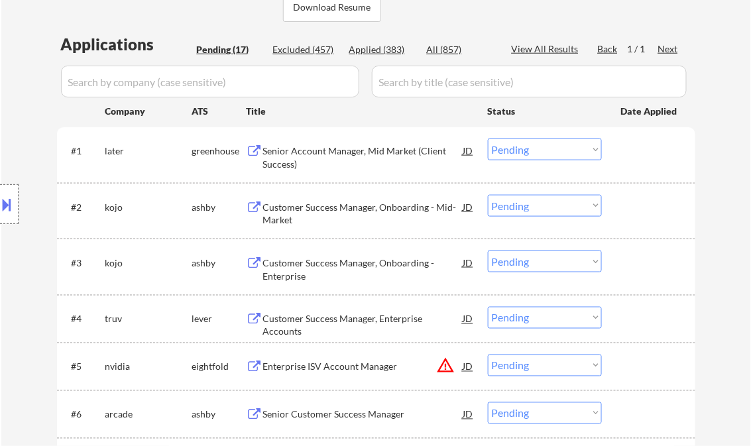
scroll to position [371, 0]
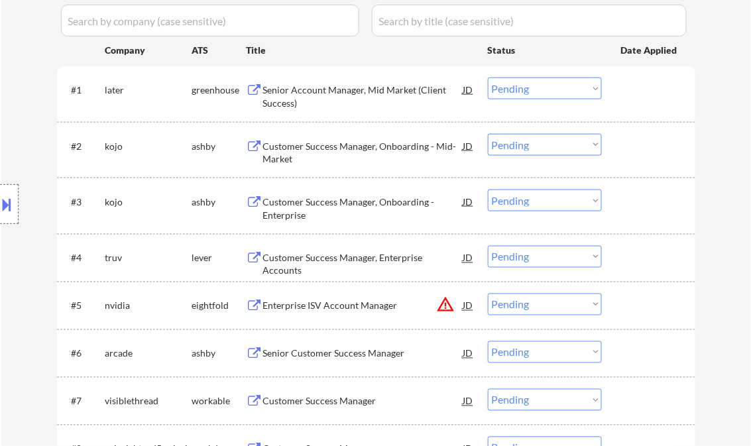
click at [332, 144] on div "Customer Success Manager, Onboarding - Mid-Market" at bounding box center [363, 153] width 200 height 26
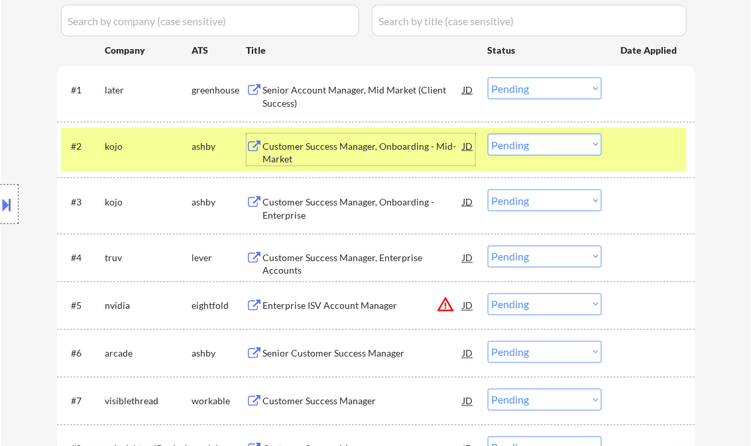
click at [530, 143] on select "Choose an option... Pending Applied Excluded (Questions) Excluded (Expired) Exc…" at bounding box center [545, 145] width 114 height 22
click at [488, 134] on select "Choose an option... Pending Applied Excluded (Questions) Excluded (Expired) Exc…" at bounding box center [545, 145] width 114 height 22
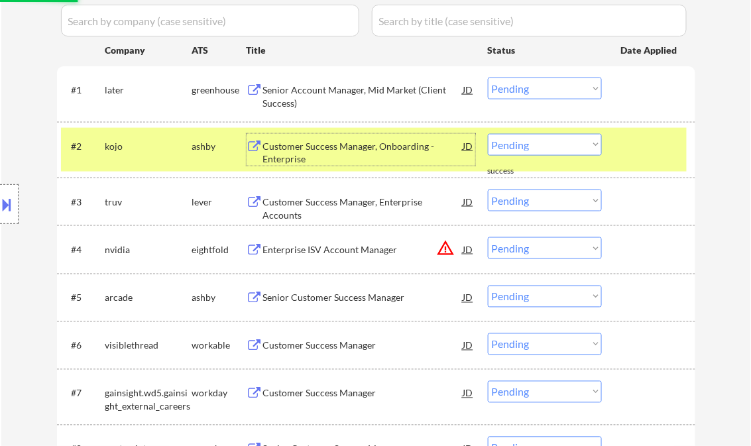
click at [347, 154] on div "Customer Success Manager, Onboarding - Enterprise" at bounding box center [363, 153] width 200 height 26
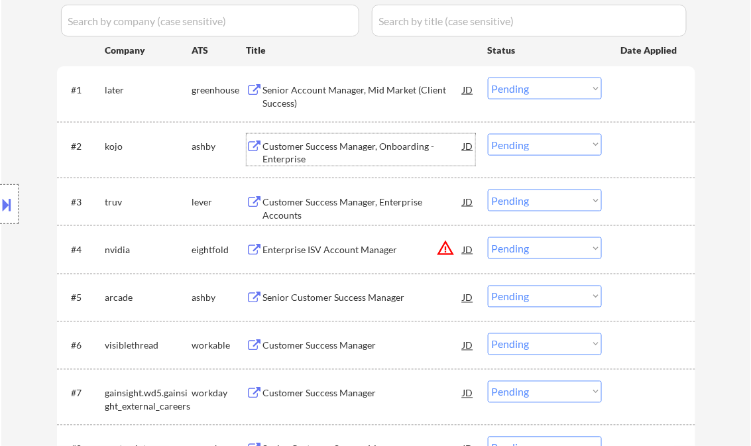
drag, startPoint x: 541, startPoint y: 146, endPoint x: 548, endPoint y: 152, distance: 9.4
click at [541, 146] on select "Choose an option... Pending Applied Excluded (Questions) Excluded (Expired) Exc…" at bounding box center [545, 145] width 114 height 22
click at [488, 134] on select "Choose an option... Pending Applied Excluded (Questions) Excluded (Expired) Exc…" at bounding box center [545, 145] width 114 height 22
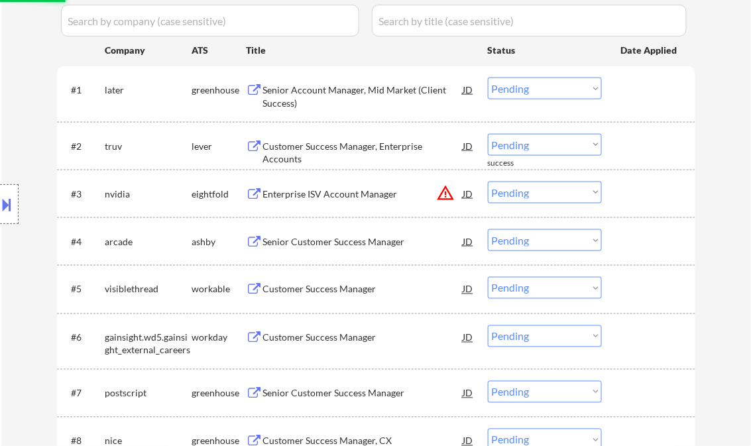
click at [339, 147] on div "Customer Success Manager, Enterprise Accounts" at bounding box center [363, 153] width 200 height 26
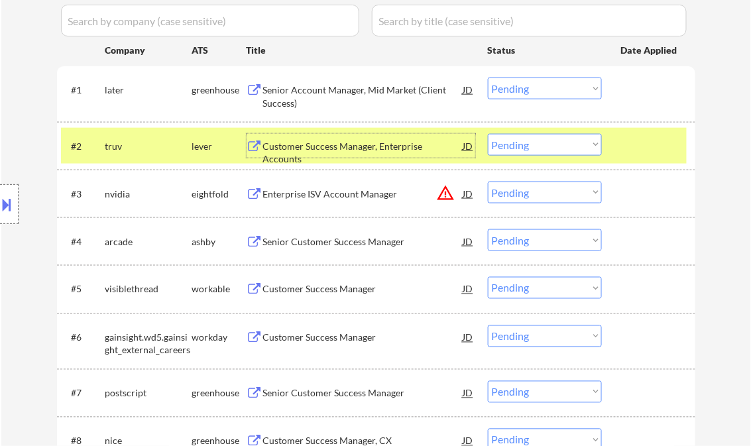
click at [509, 147] on select "Choose an option... Pending Applied Excluded (Questions) Excluded (Expired) Exc…" at bounding box center [545, 145] width 114 height 22
click at [488, 134] on select "Choose an option... Pending Applied Excluded (Questions) Excluded (Expired) Exc…" at bounding box center [545, 145] width 114 height 22
select select ""pending""
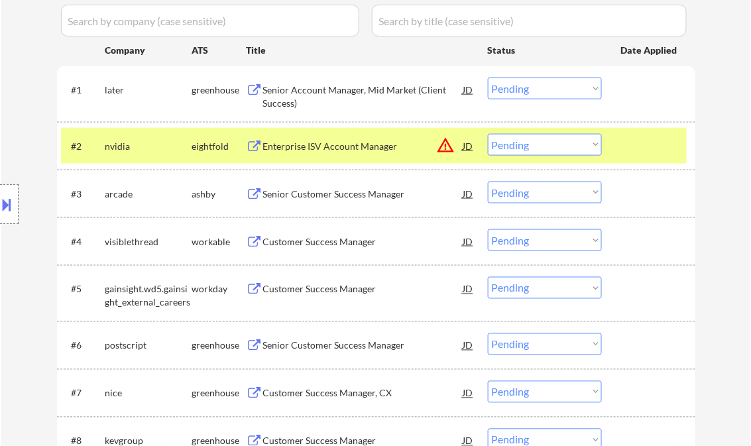
click at [334, 193] on div "Senior Customer Success Manager" at bounding box center [363, 194] width 200 height 13
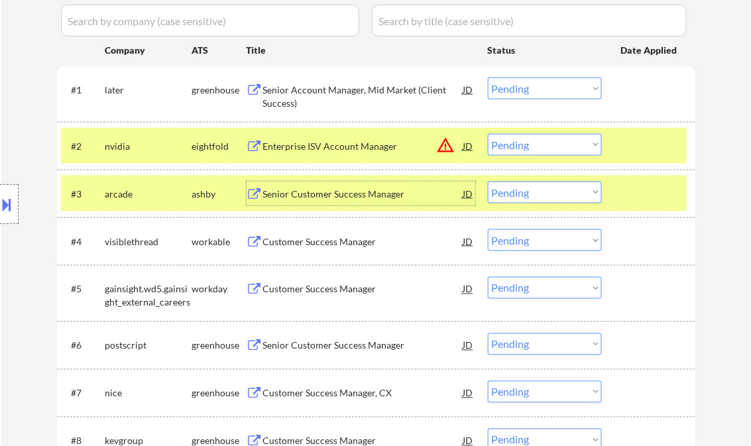
click at [524, 191] on select "Choose an option... Pending Applied Excluded (Questions) Excluded (Expired) Exc…" at bounding box center [545, 193] width 114 height 22
click at [488, 182] on select "Choose an option... Pending Applied Excluded (Questions) Excluded (Expired) Exc…" at bounding box center [545, 193] width 114 height 22
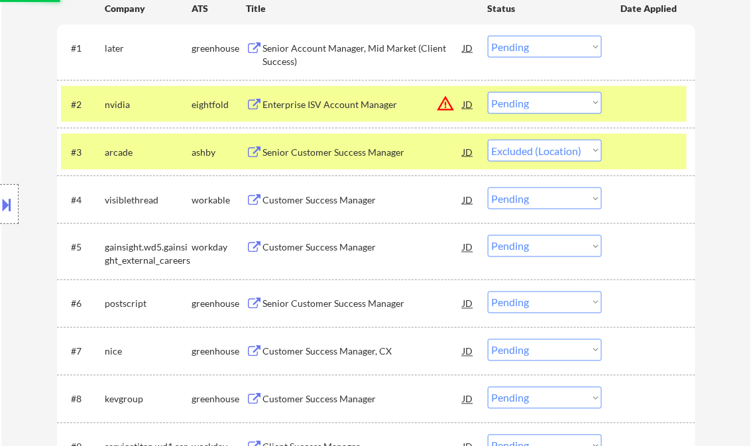
scroll to position [424, 0]
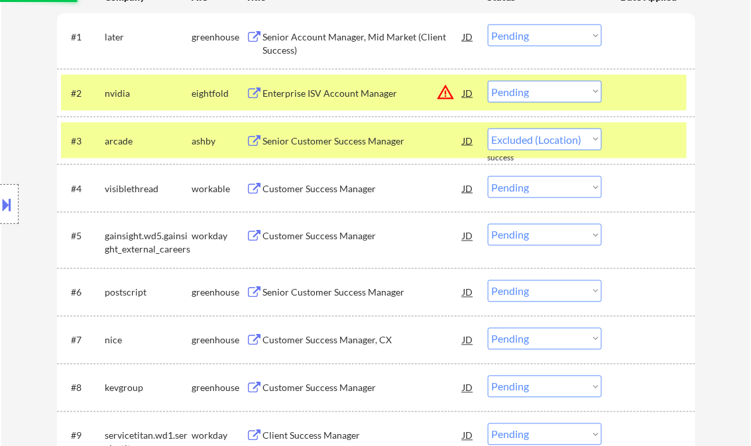
select select ""pending""
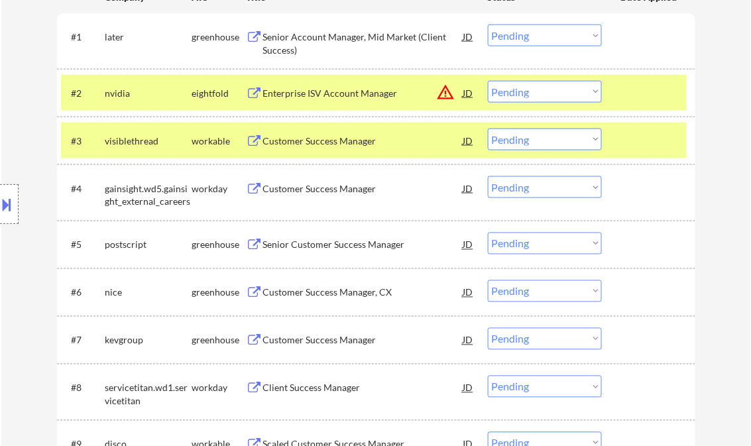
click at [321, 241] on div "Senior Customer Success Manager" at bounding box center [363, 245] width 200 height 13
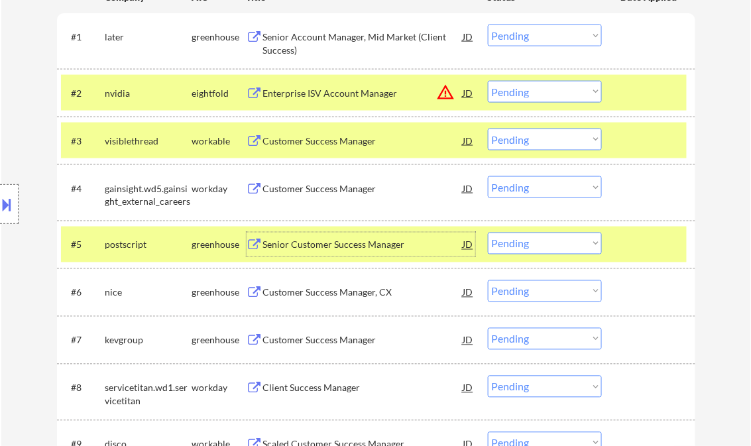
click at [504, 245] on select "Choose an option... Pending Applied Excluded (Questions) Excluded (Expired) Exc…" at bounding box center [545, 244] width 114 height 22
click at [488, 233] on select "Choose an option... Pending Applied Excluded (Questions) Excluded (Expired) Exc…" at bounding box center [545, 244] width 114 height 22
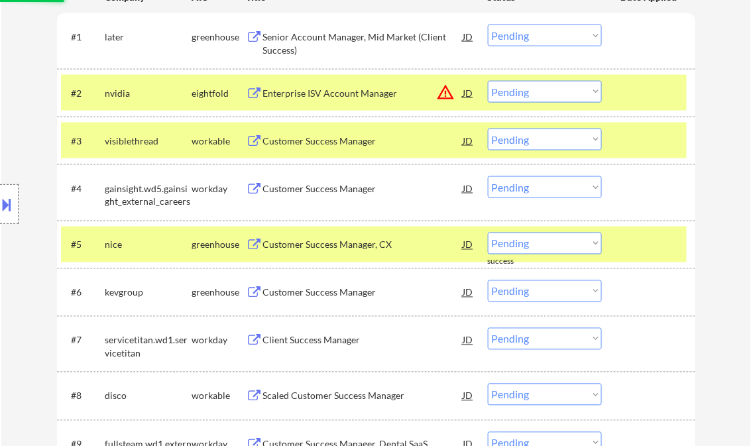
scroll to position [477, 0]
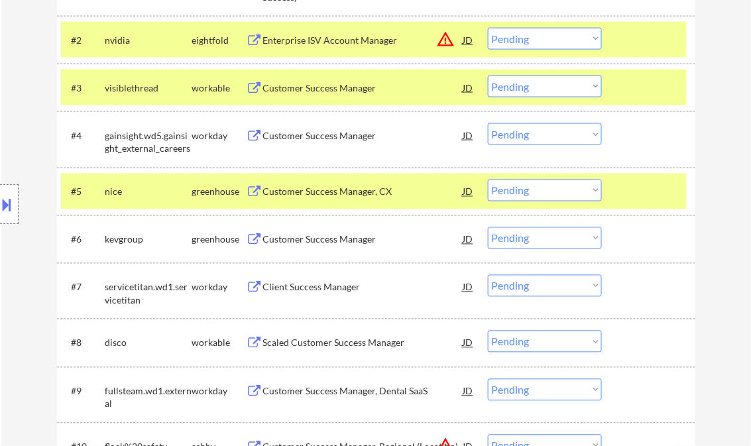
click at [319, 196] on div "Customer Success Manager, CX" at bounding box center [363, 192] width 200 height 13
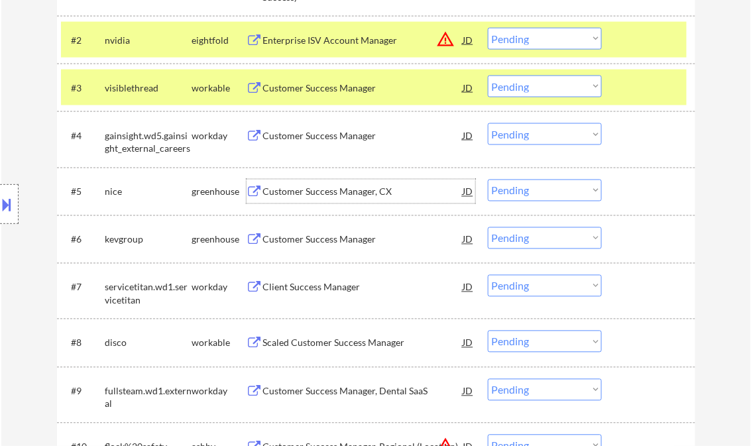
click at [536, 193] on select "Choose an option... Pending Applied Excluded (Questions) Excluded (Expired) Exc…" at bounding box center [545, 191] width 114 height 22
click at [488, 180] on select "Choose an option... Pending Applied Excluded (Questions) Excluded (Expired) Exc…" at bounding box center [545, 191] width 114 height 22
click at [632, 77] on div at bounding box center [650, 88] width 58 height 24
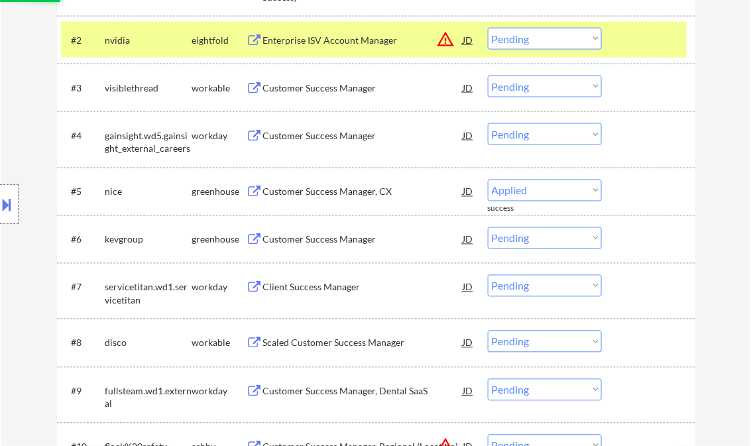
drag, startPoint x: 618, startPoint y: 34, endPoint x: 616, endPoint y: 78, distance: 43.8
click at [618, 34] on div "#2 nvidia eightfold Enterprise ISV Account Manager JD warning_amber Choose an o…" at bounding box center [374, 40] width 626 height 36
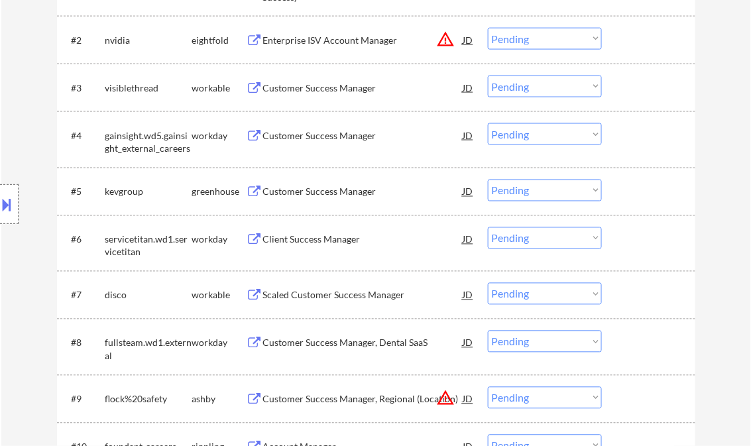
click at [296, 192] on div "Customer Success Manager" at bounding box center [363, 192] width 200 height 13
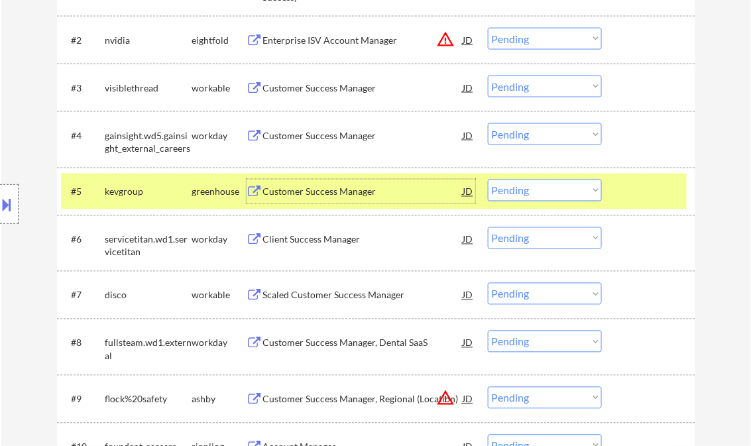
click at [536, 191] on select "Choose an option... Pending Applied Excluded (Questions) Excluded (Expired) Exc…" at bounding box center [545, 191] width 114 height 22
click at [488, 180] on select "Choose an option... Pending Applied Excluded (Questions) Excluded (Expired) Exc…" at bounding box center [545, 191] width 114 height 22
select select ""pending""
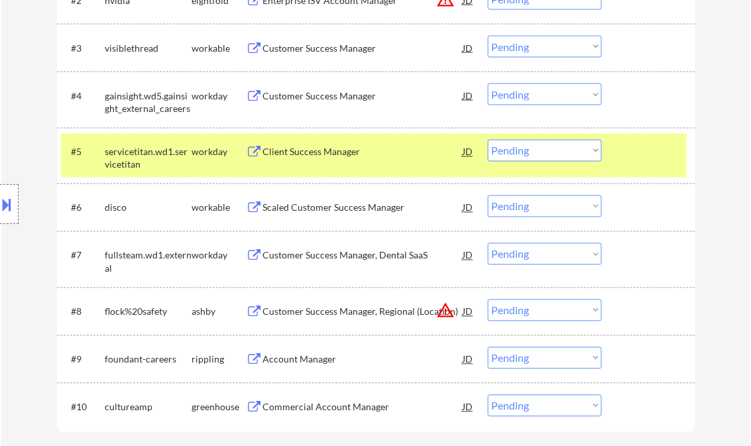
scroll to position [530, 0]
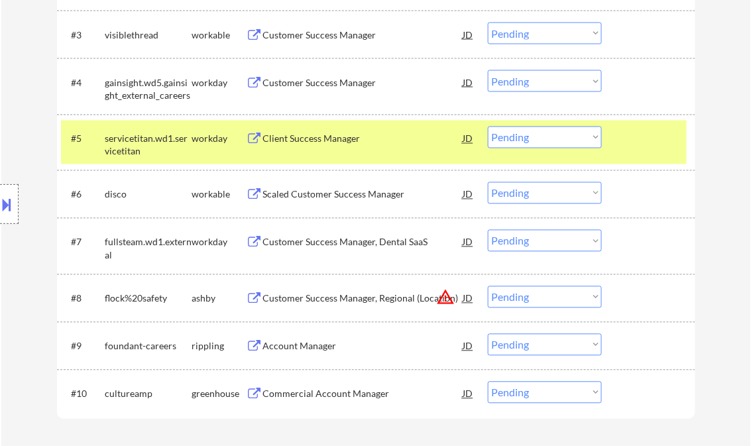
click at [350, 194] on div "Scaled Customer Success Manager" at bounding box center [363, 194] width 200 height 13
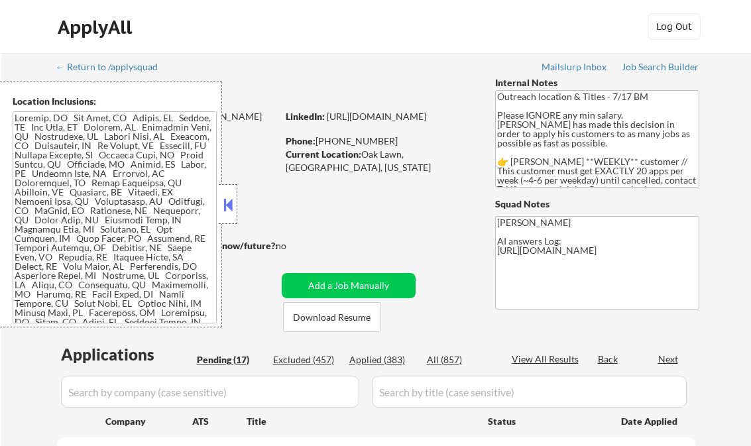
select select ""pending""
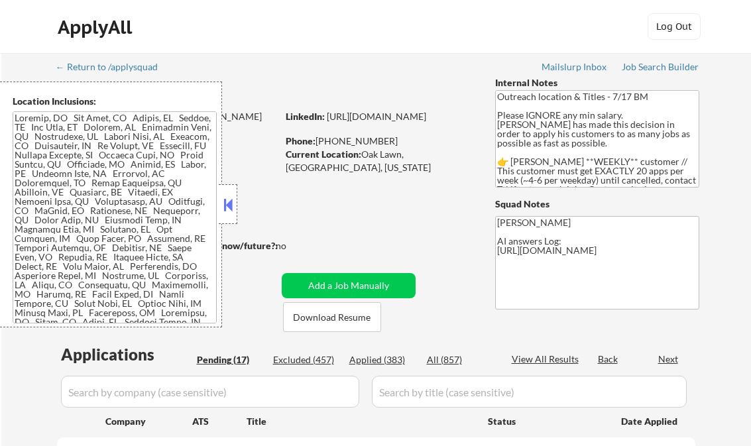
select select ""pending""
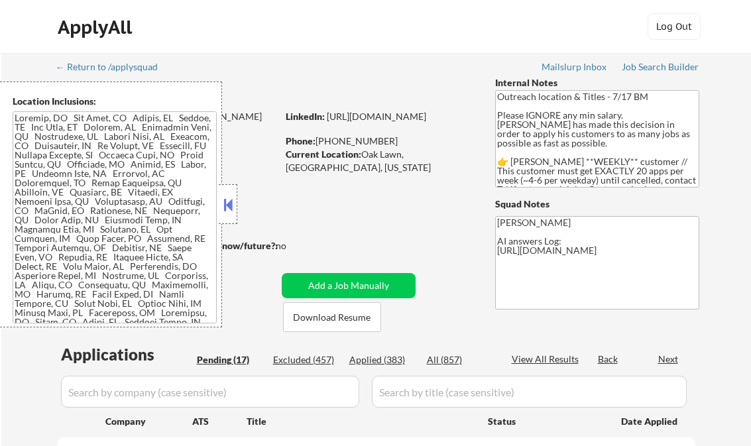
select select ""pending""
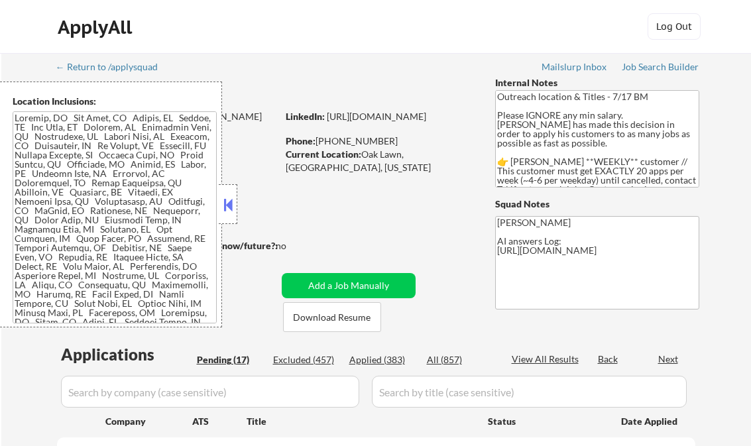
select select ""pending""
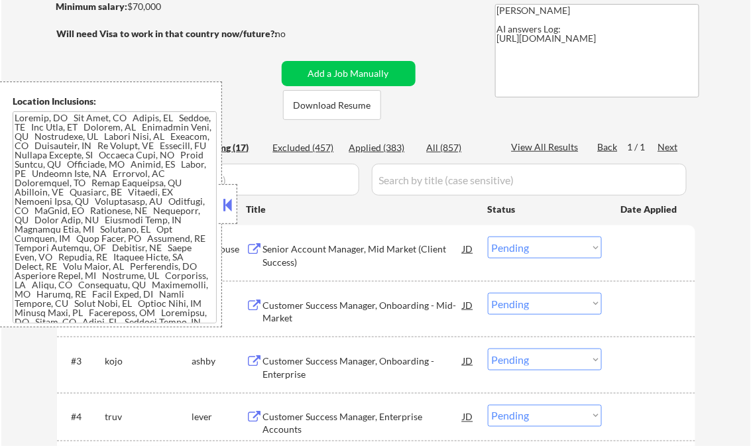
click at [227, 205] on button at bounding box center [228, 205] width 15 height 20
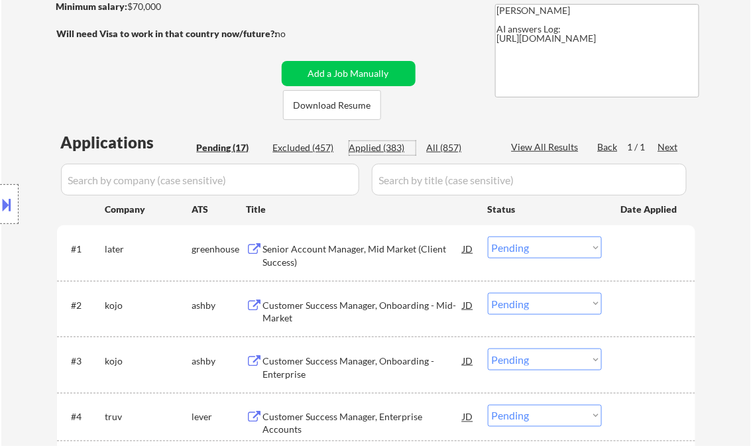
click at [384, 148] on div "Applied (383)" at bounding box center [382, 147] width 66 height 13
select select ""applied""
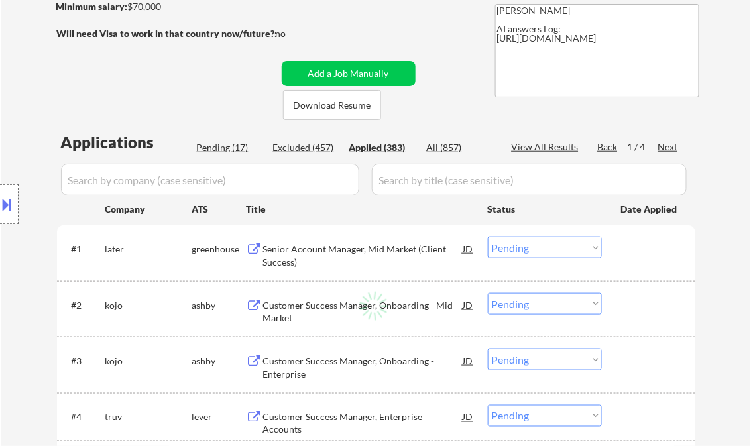
select select ""applied""
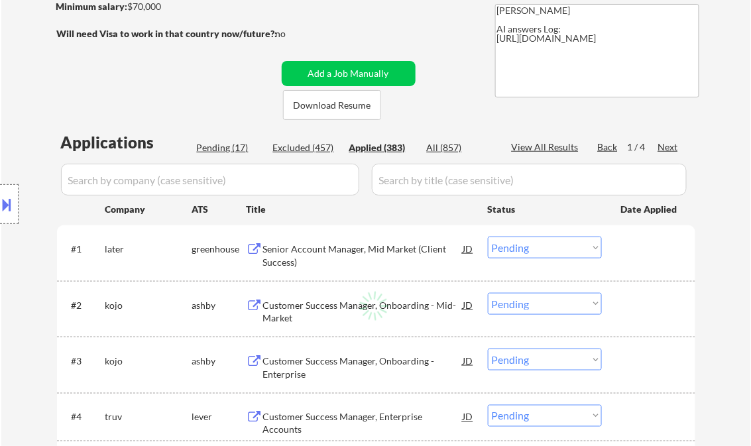
select select ""applied""
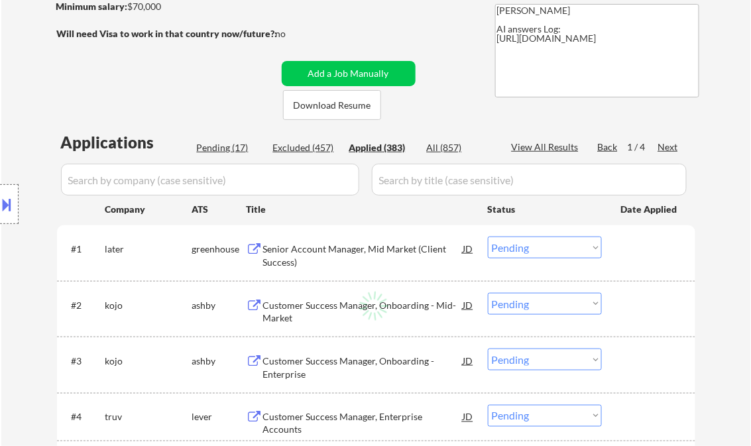
select select ""applied""
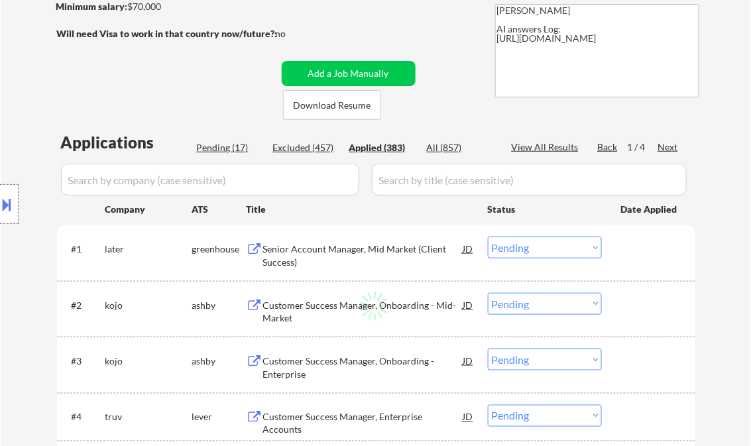
select select ""applied""
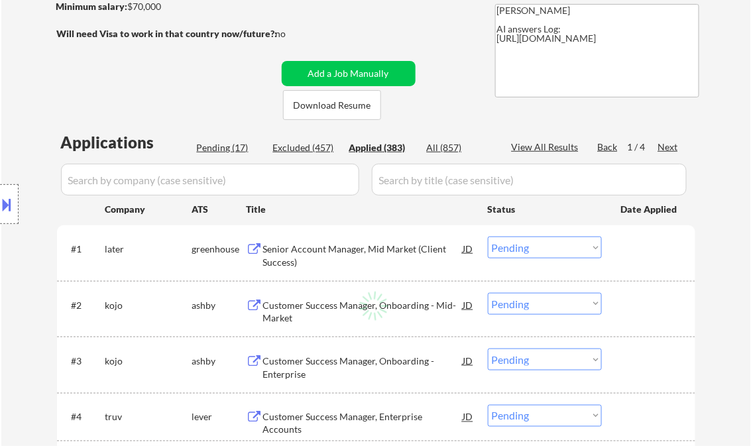
select select ""applied""
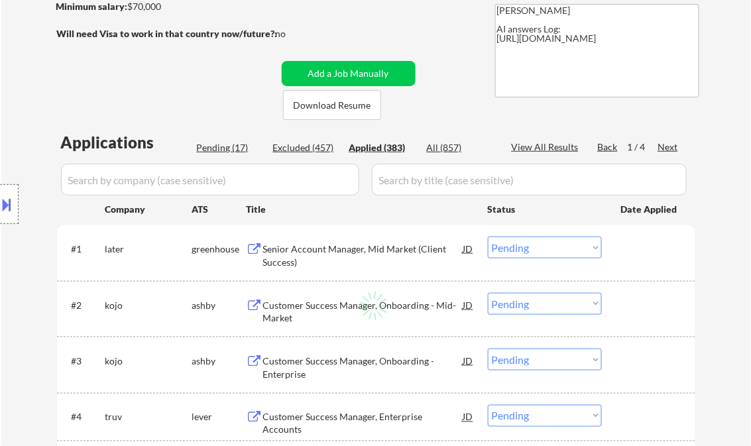
select select ""applied""
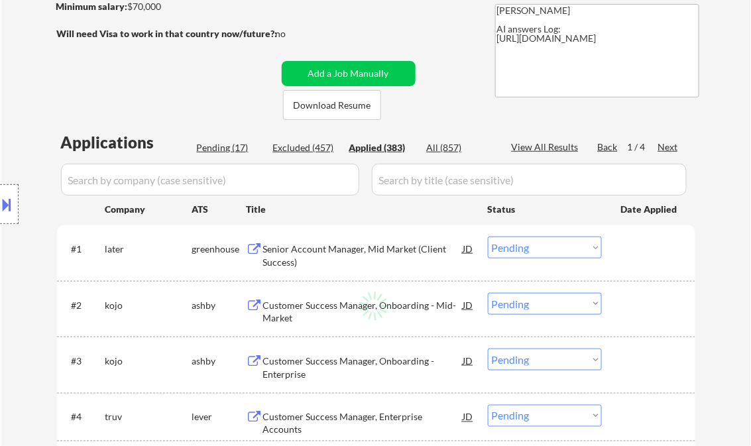
select select ""applied""
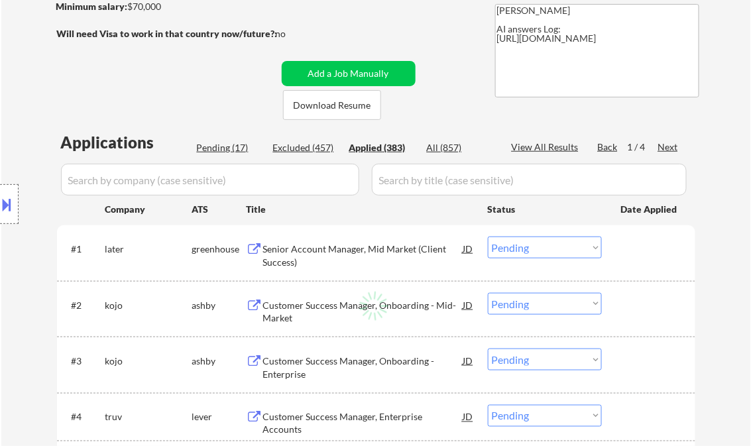
select select ""applied""
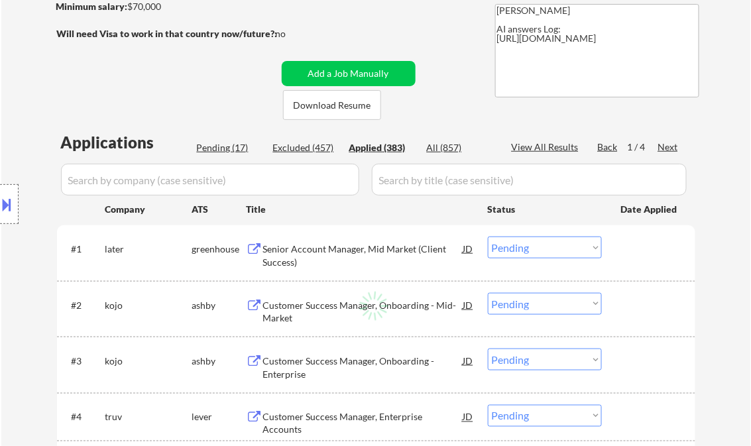
select select ""applied""
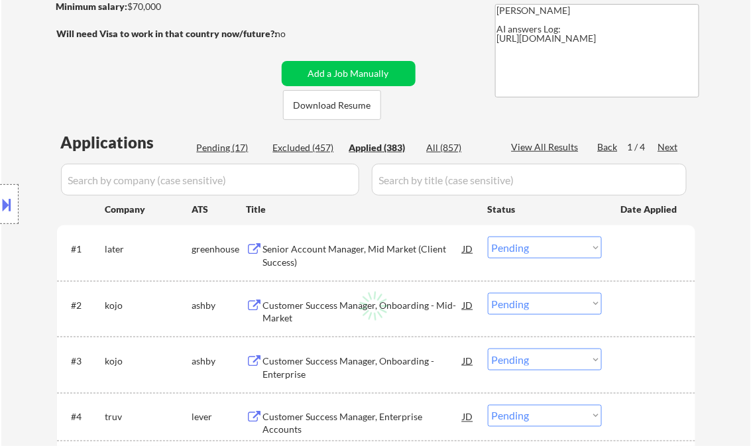
select select ""applied""
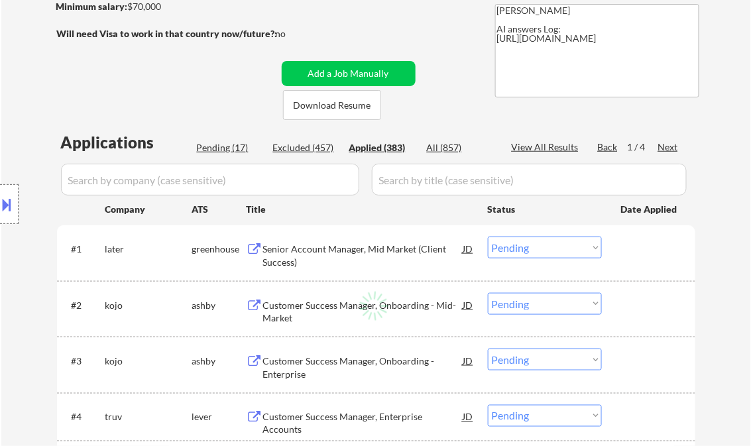
select select ""applied""
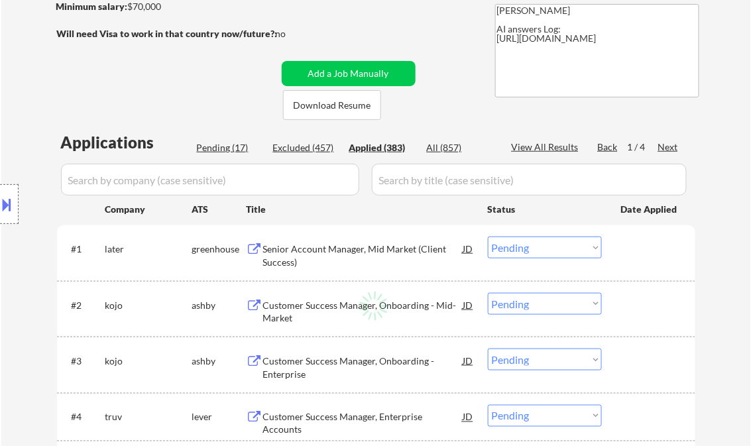
select select ""applied""
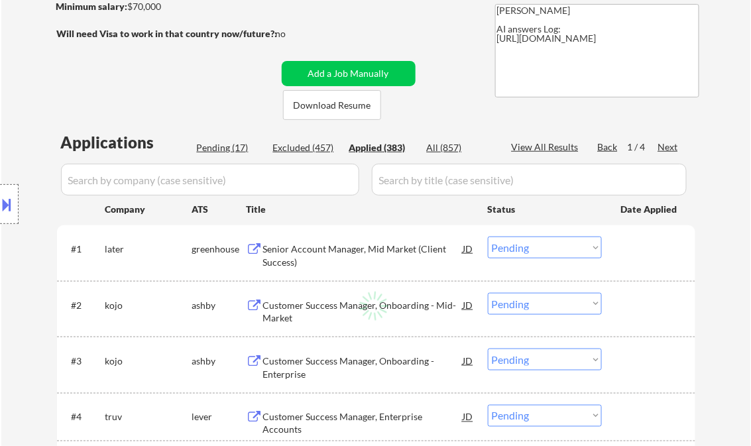
select select ""applied""
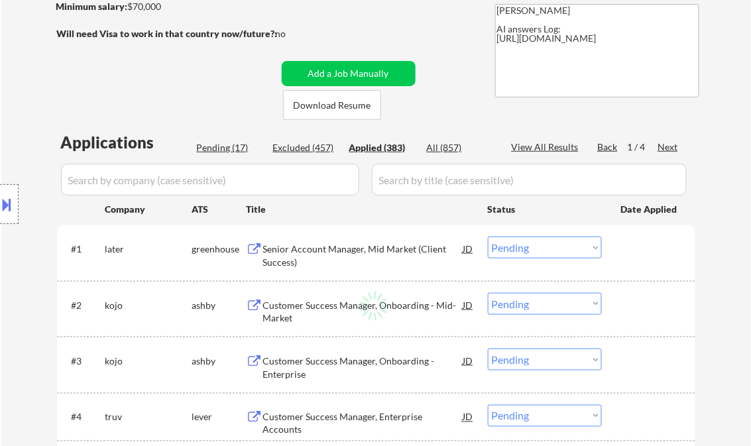
select select ""applied""
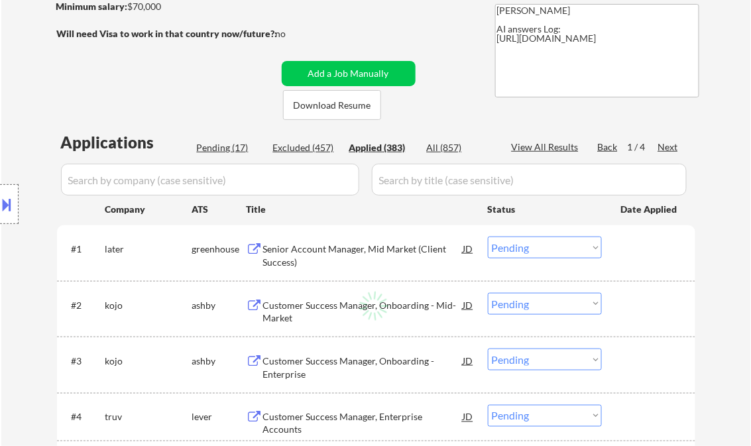
select select ""applied""
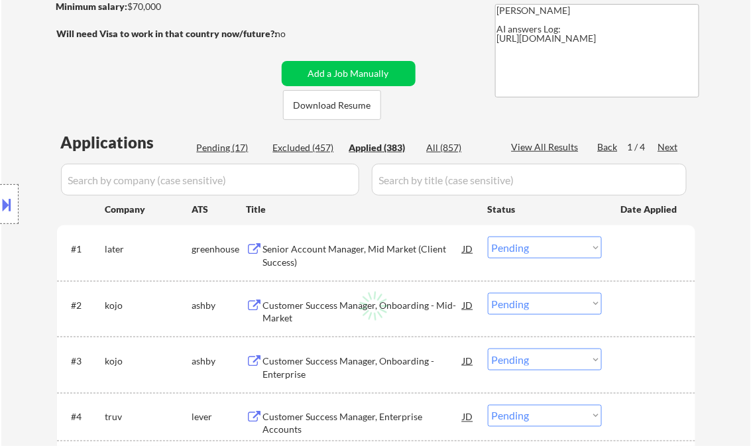
select select ""applied""
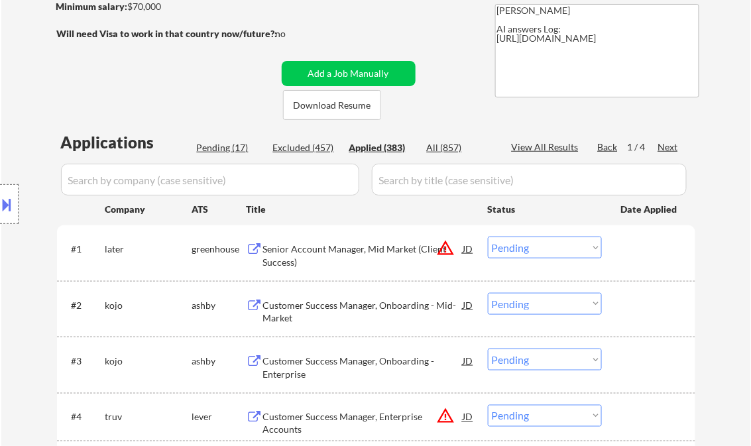
select select ""applied""
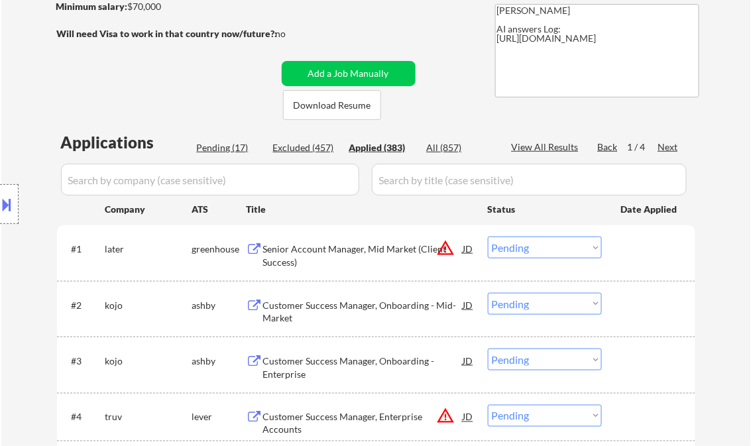
select select ""applied""
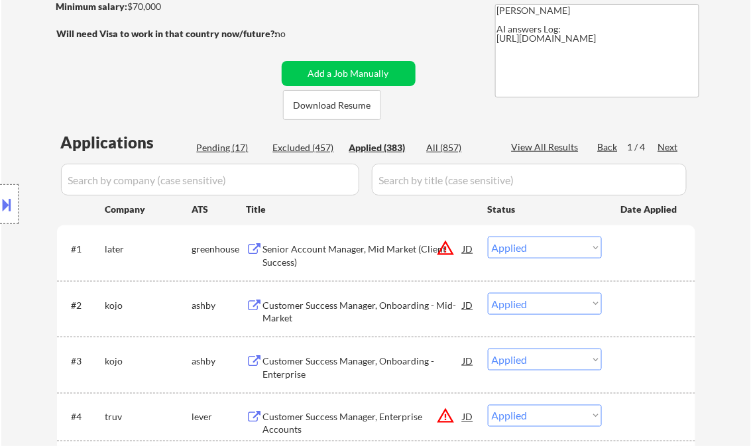
select select ""applied""
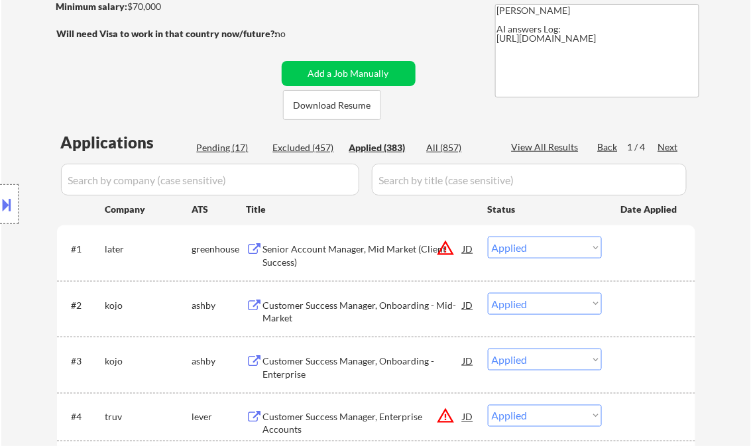
select select ""applied""
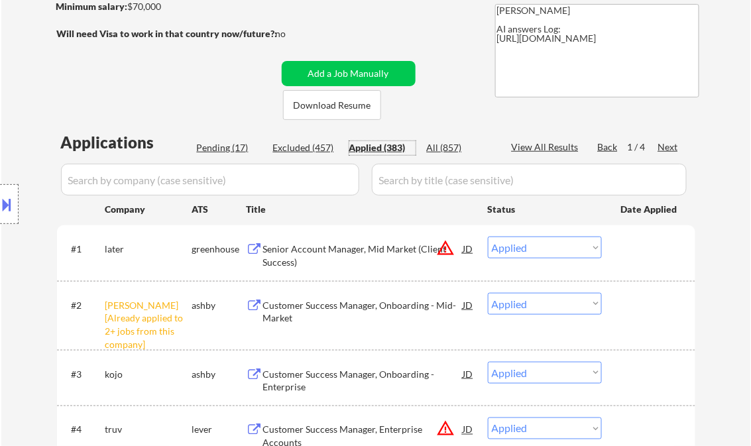
click at [556, 147] on div "View All Results" at bounding box center [547, 147] width 71 height 13
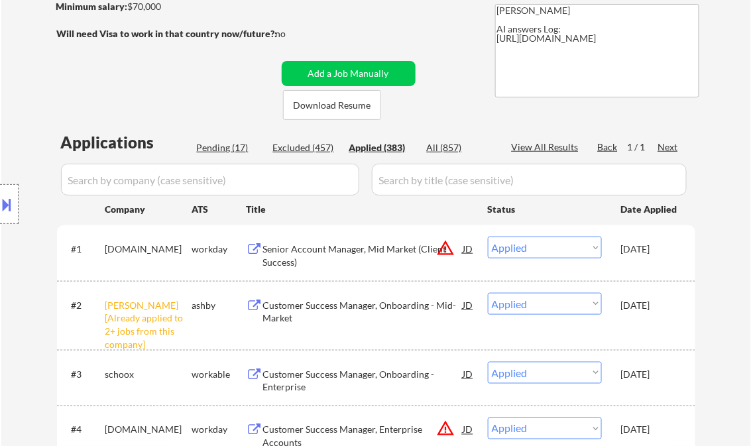
select select ""applied""
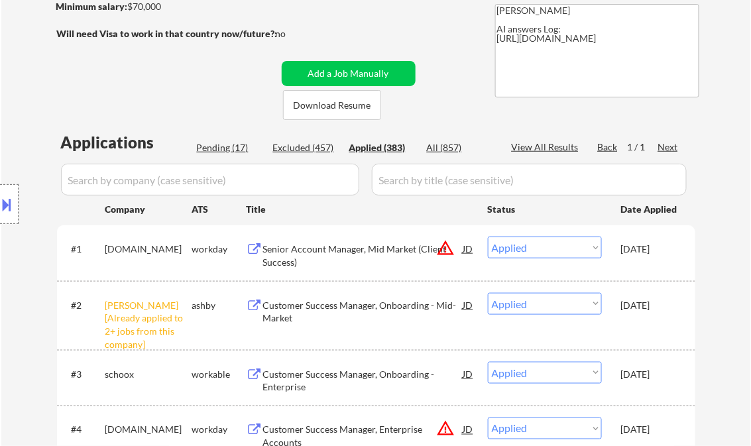
select select ""applied""
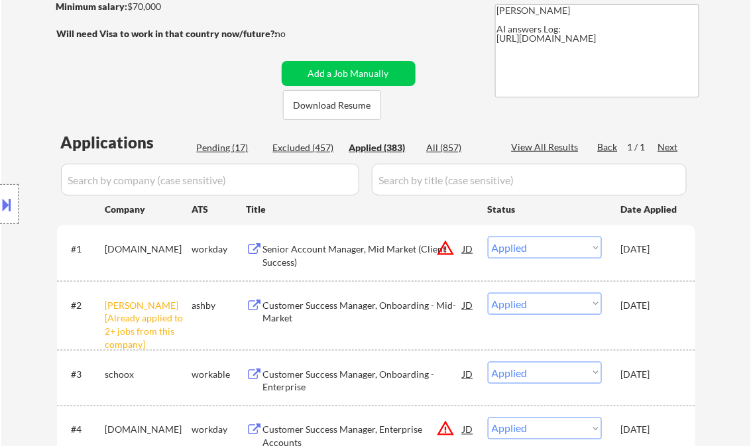
select select ""applied""
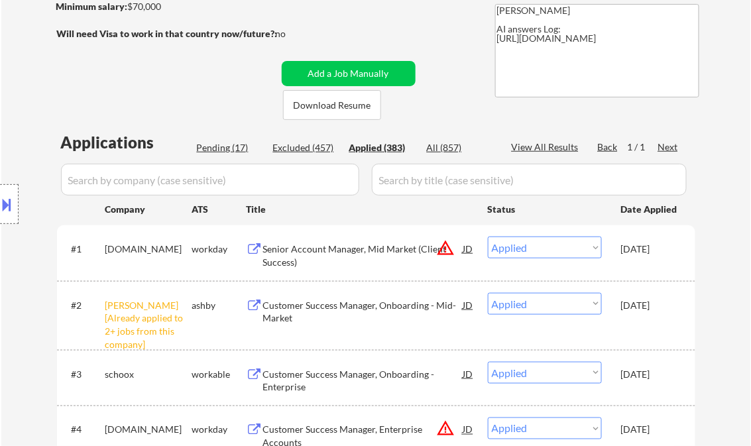
select select ""applied""
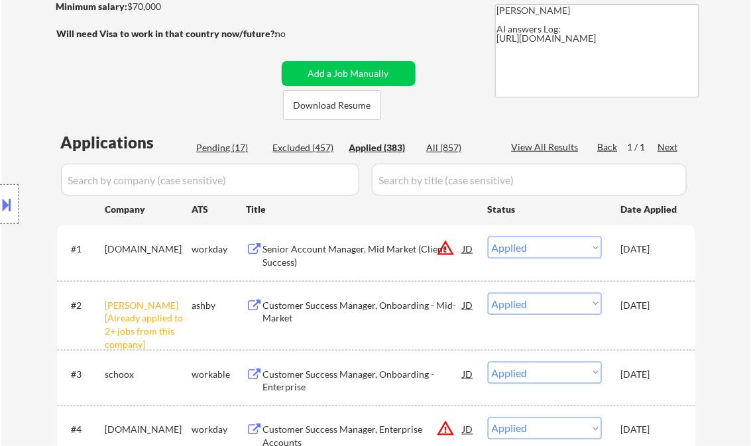
select select ""applied""
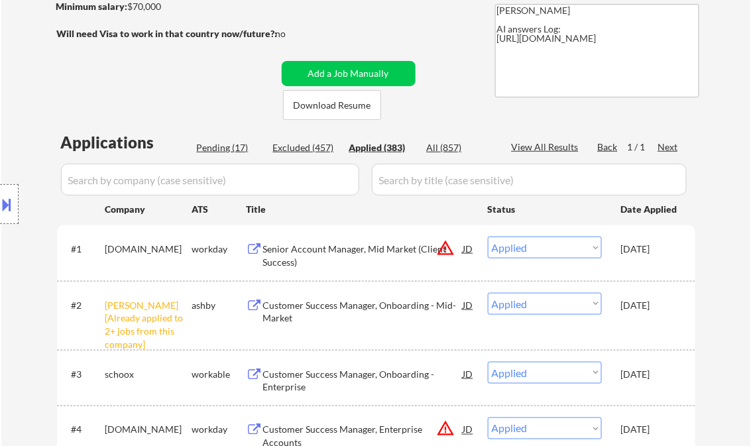
select select ""applied""
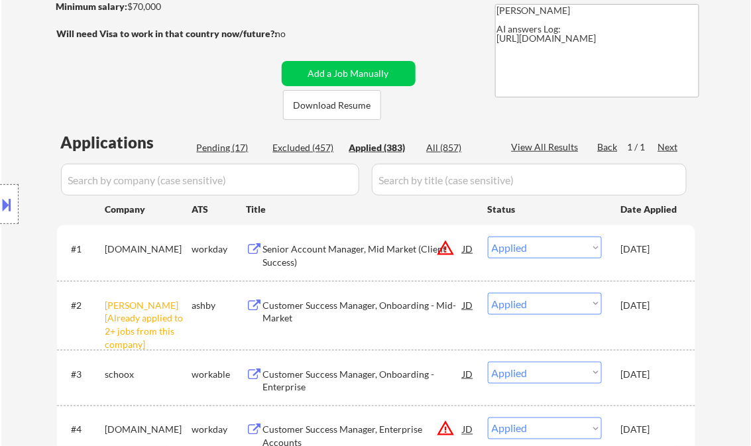
select select ""applied""
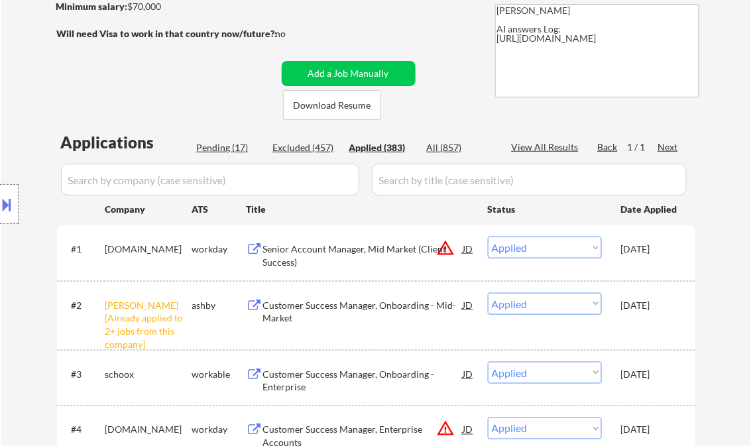
select select ""applied""
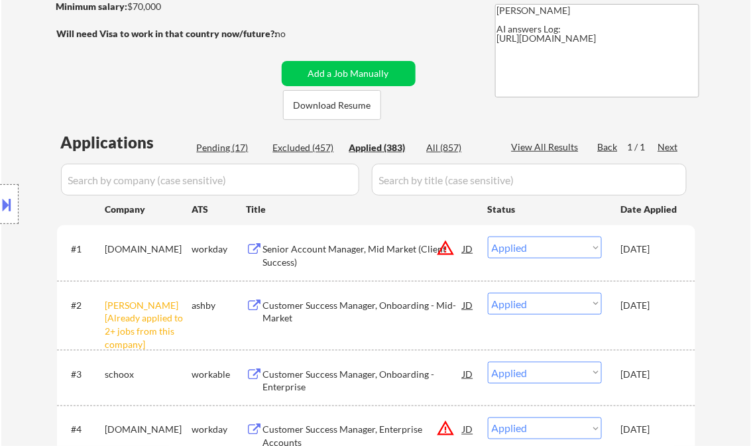
select select ""applied""
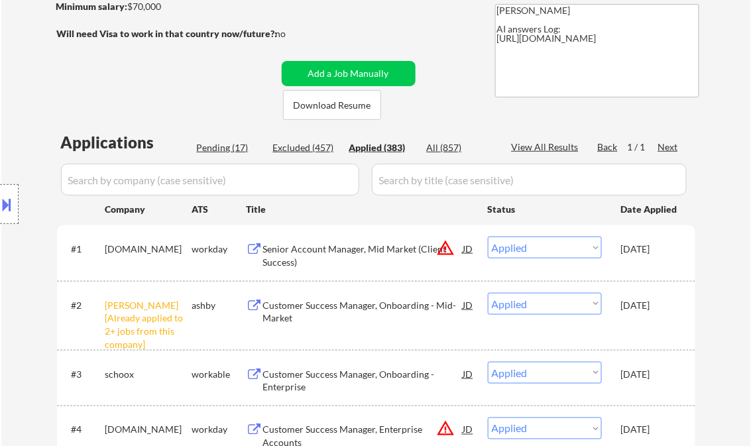
select select ""applied""
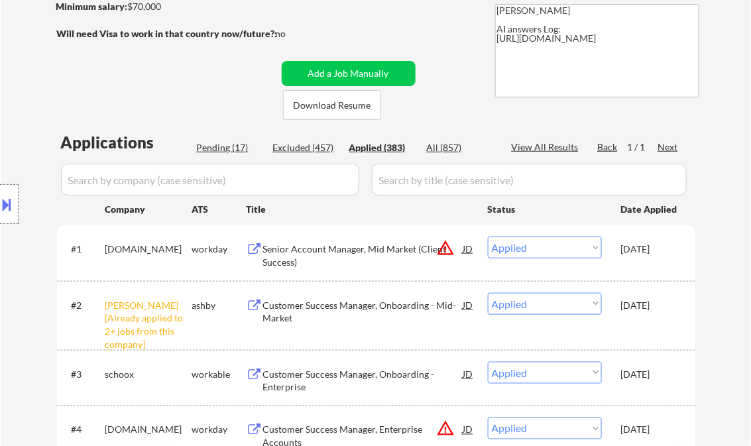
select select ""applied""
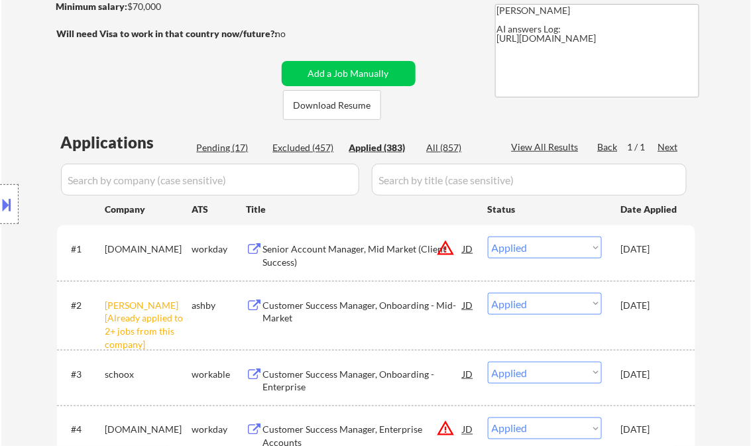
select select ""applied""
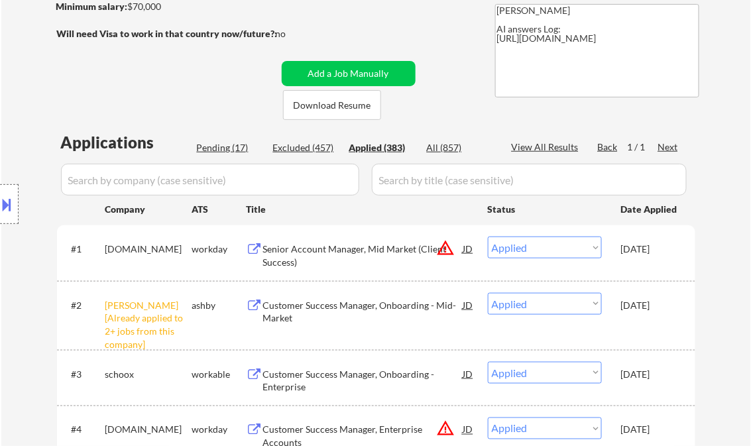
select select ""applied""
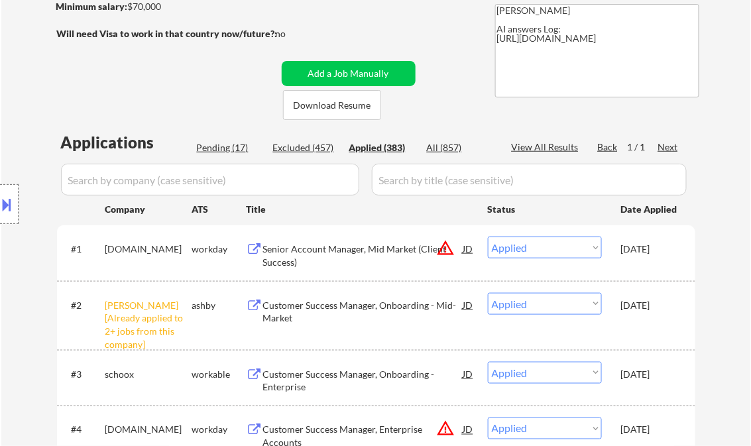
select select ""applied""
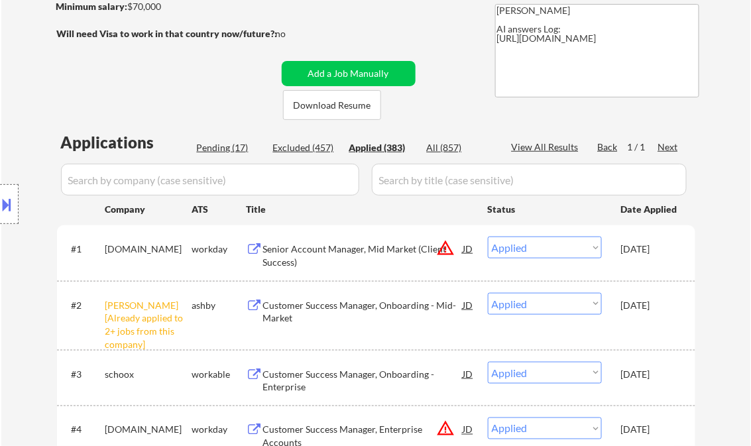
select select ""applied""
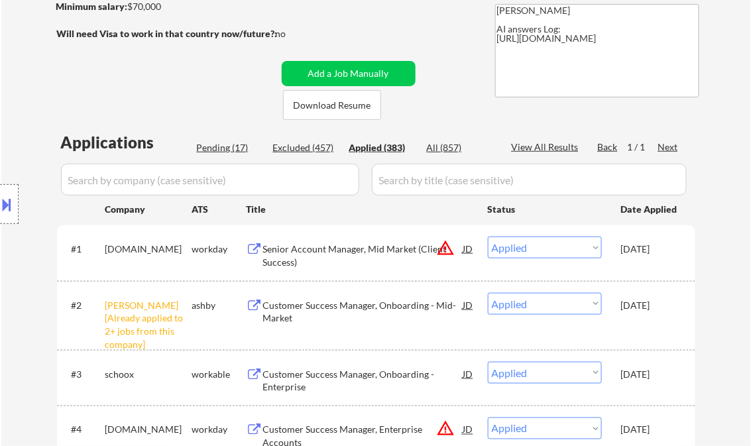
select select ""applied""
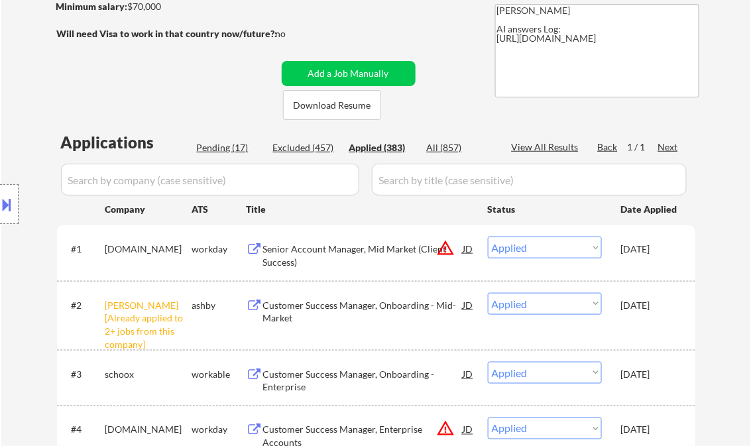
select select ""applied""
